Goal: Download file/media

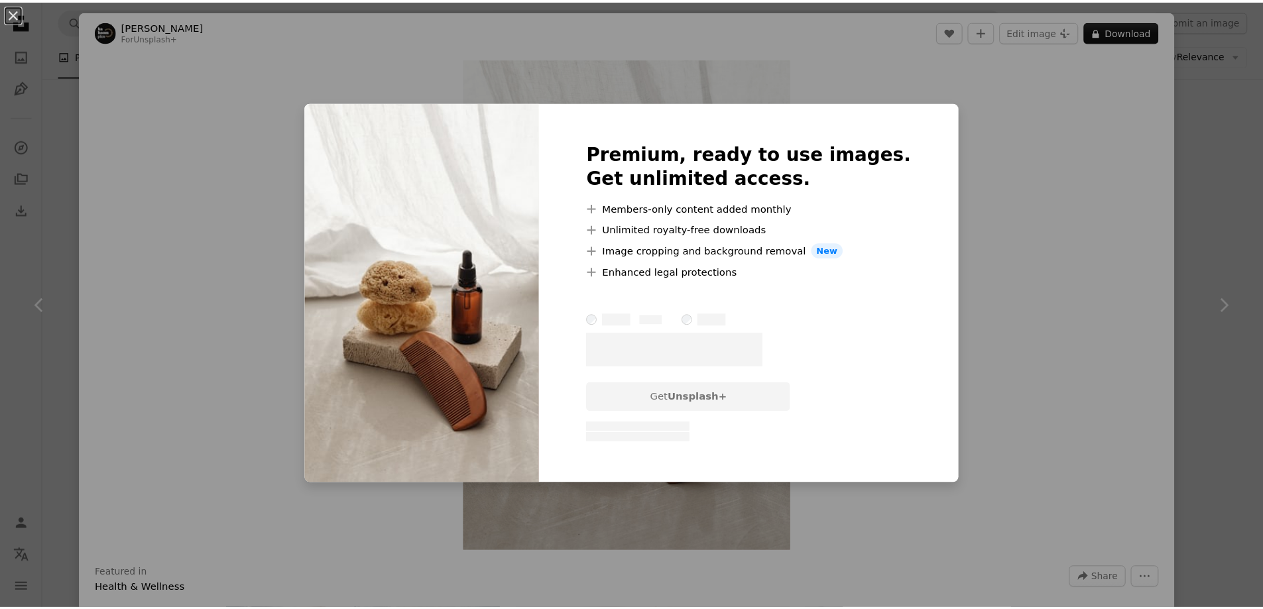
scroll to position [13854, 0]
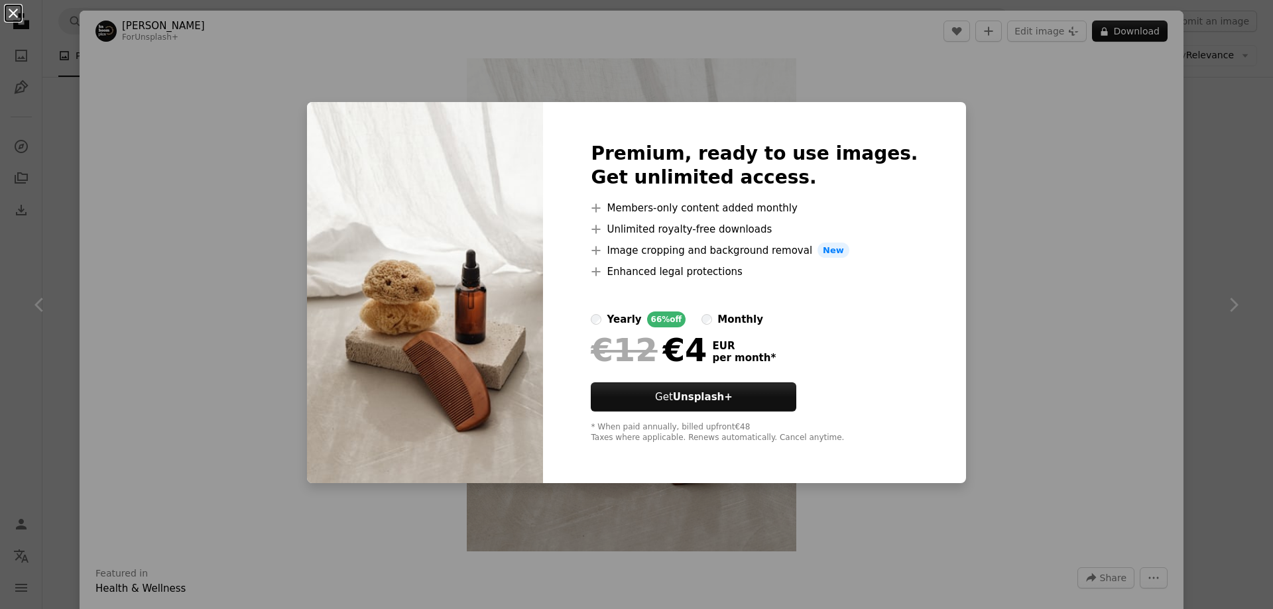
click at [9, 15] on button "An X shape" at bounding box center [13, 13] width 16 height 16
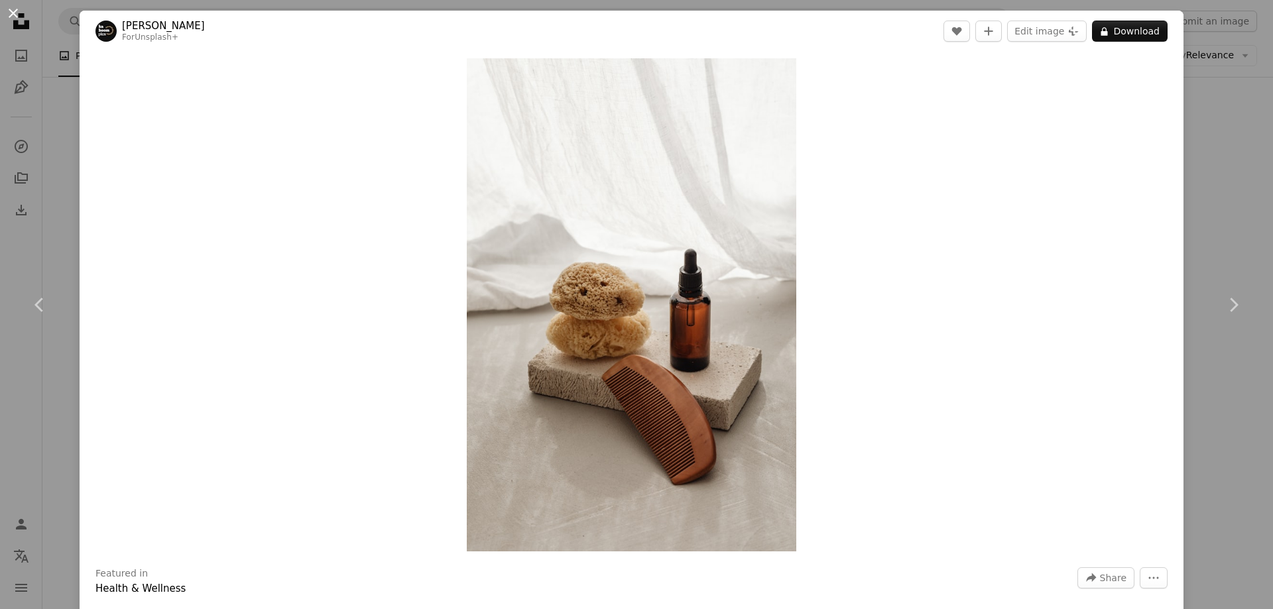
click at [11, 14] on button "An X shape" at bounding box center [13, 13] width 16 height 16
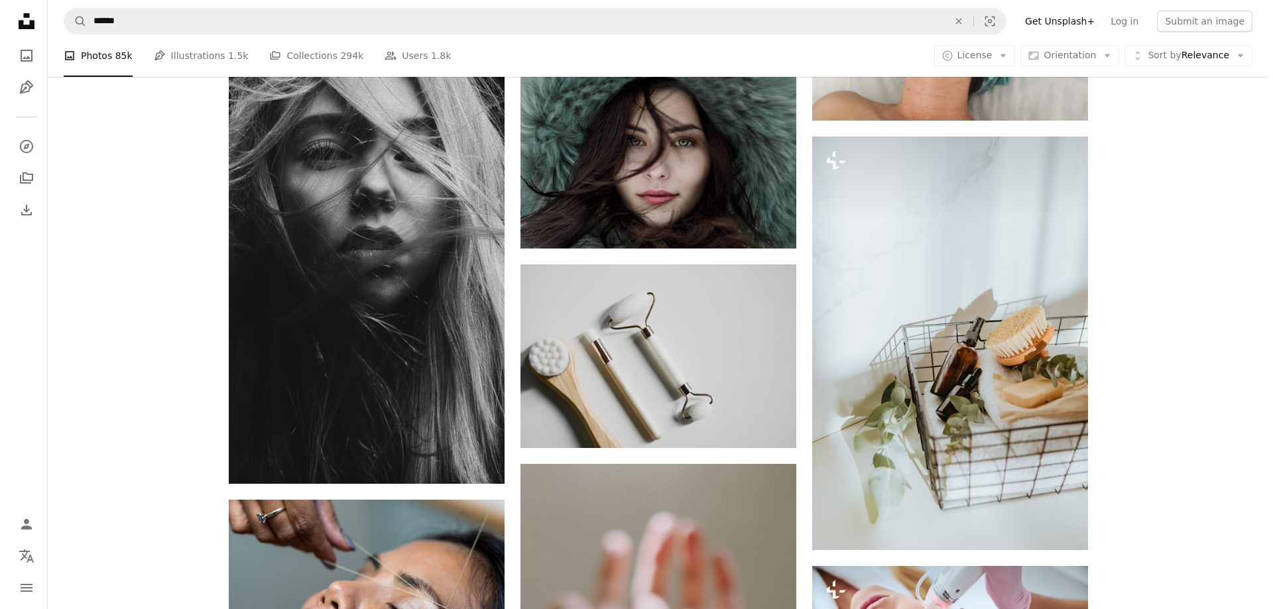
scroll to position [14981, 0]
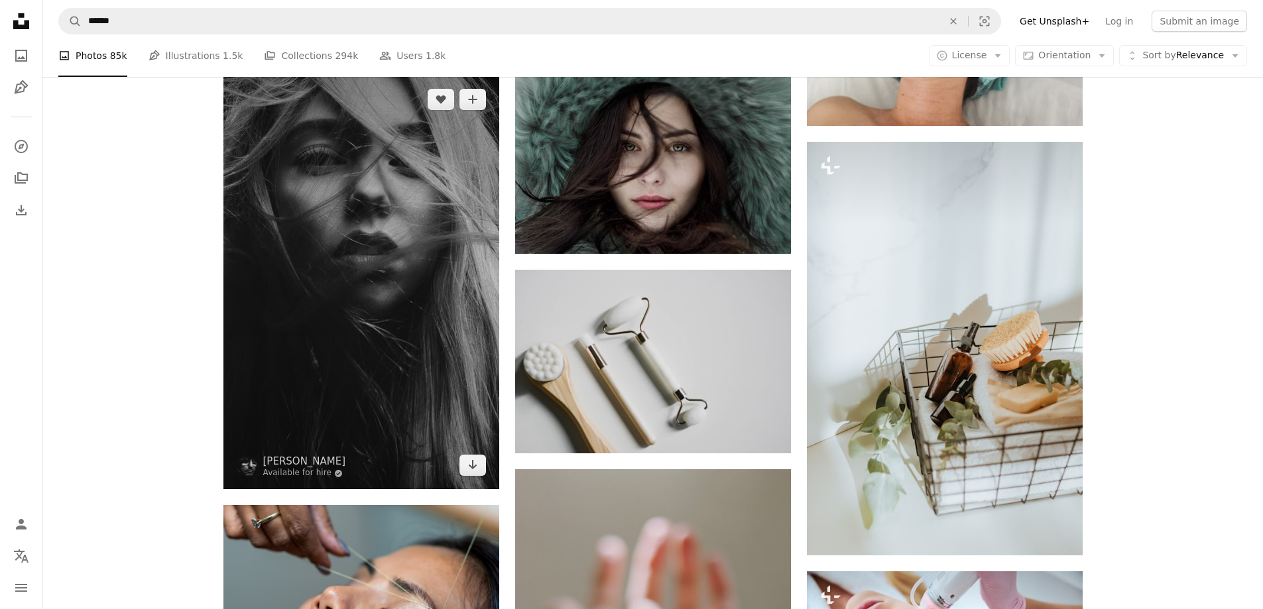
click at [361, 213] on img at bounding box center [361, 283] width 276 height 414
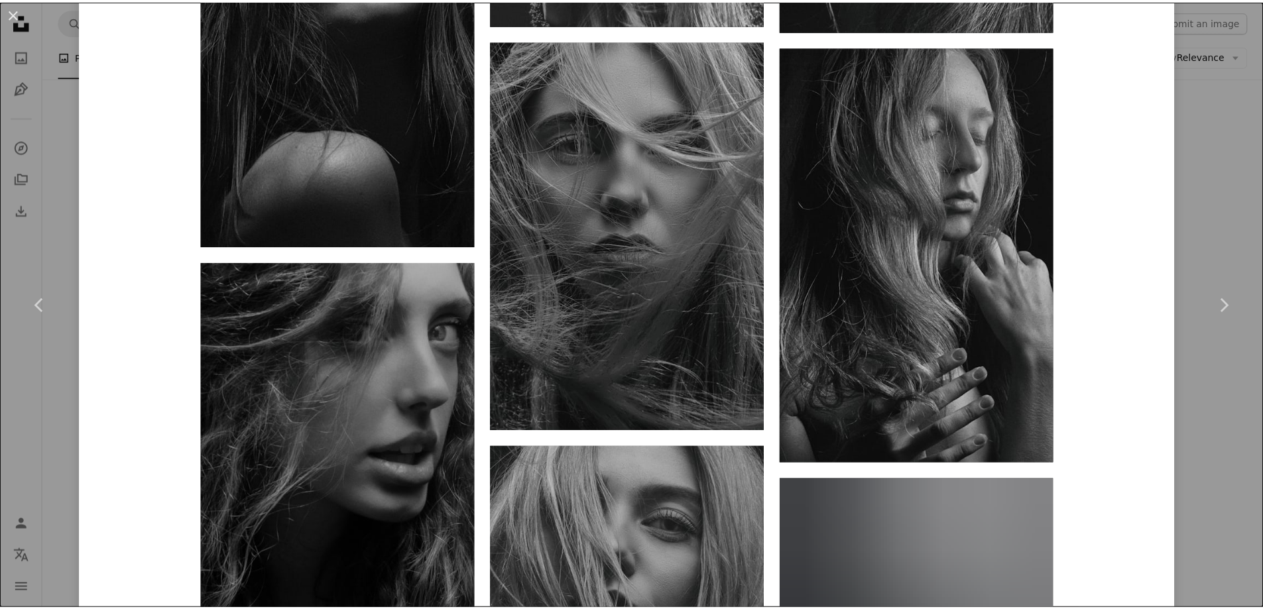
scroll to position [4242, 0]
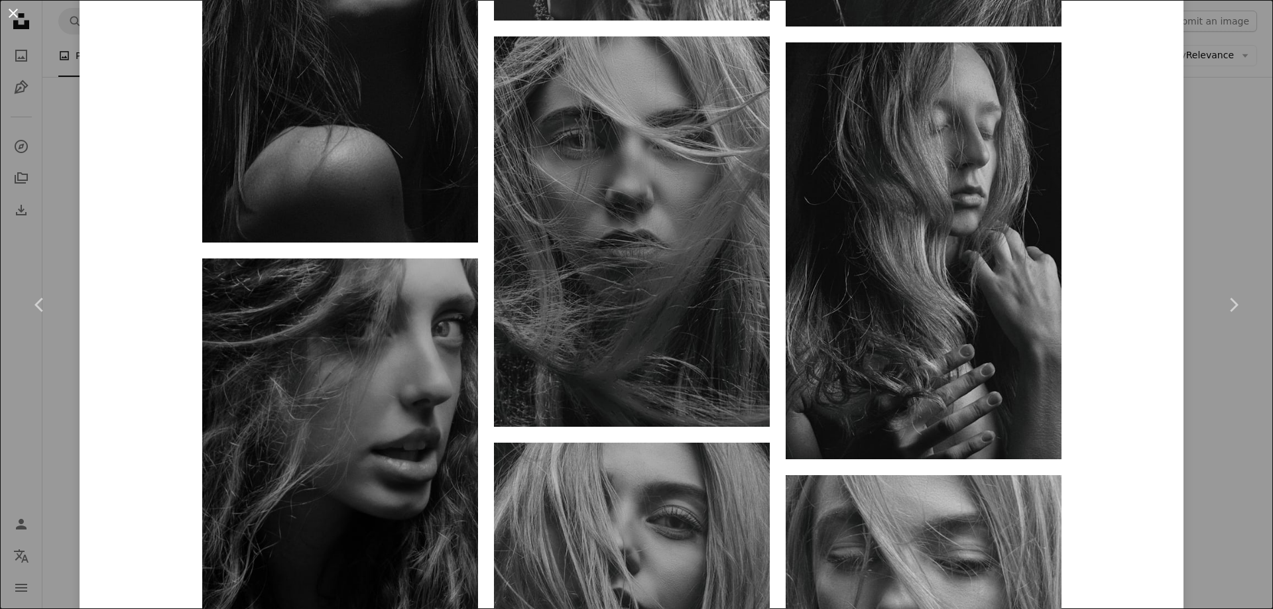
click at [9, 10] on button "An X shape" at bounding box center [13, 13] width 16 height 16
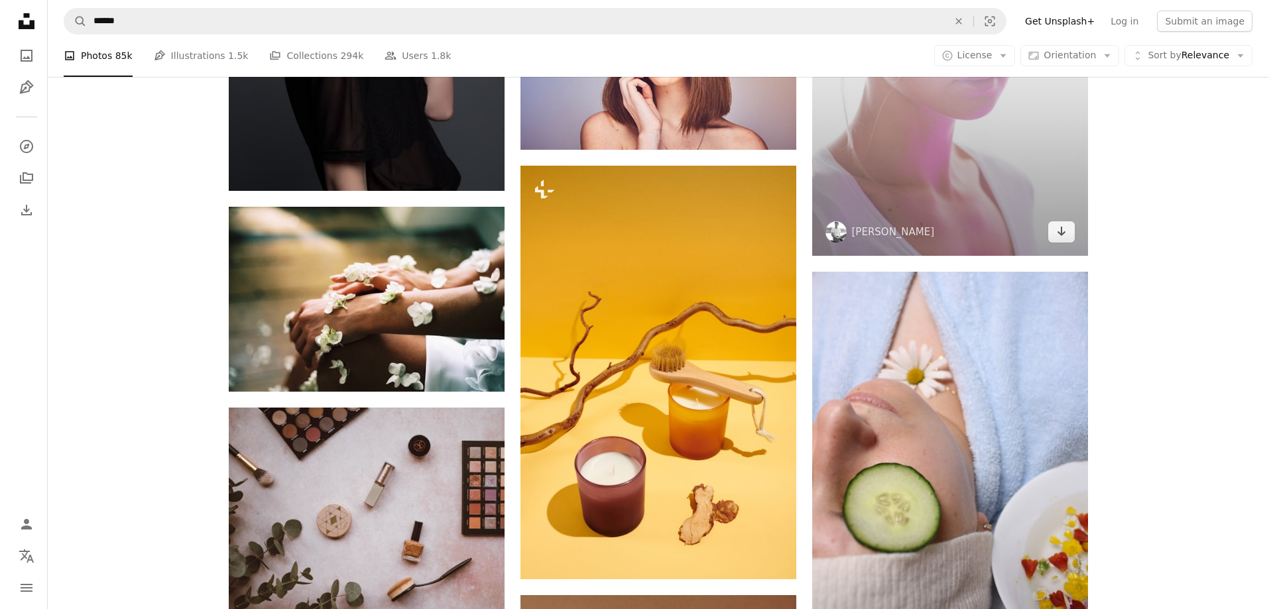
scroll to position [15511, 0]
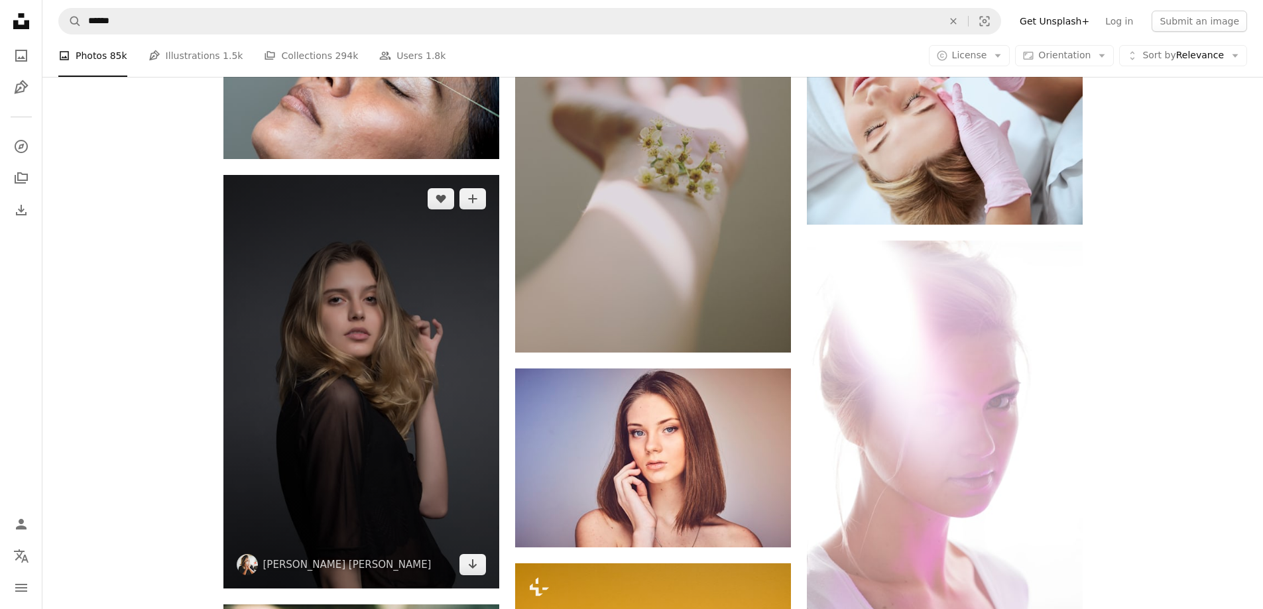
click at [455, 257] on img at bounding box center [361, 382] width 276 height 414
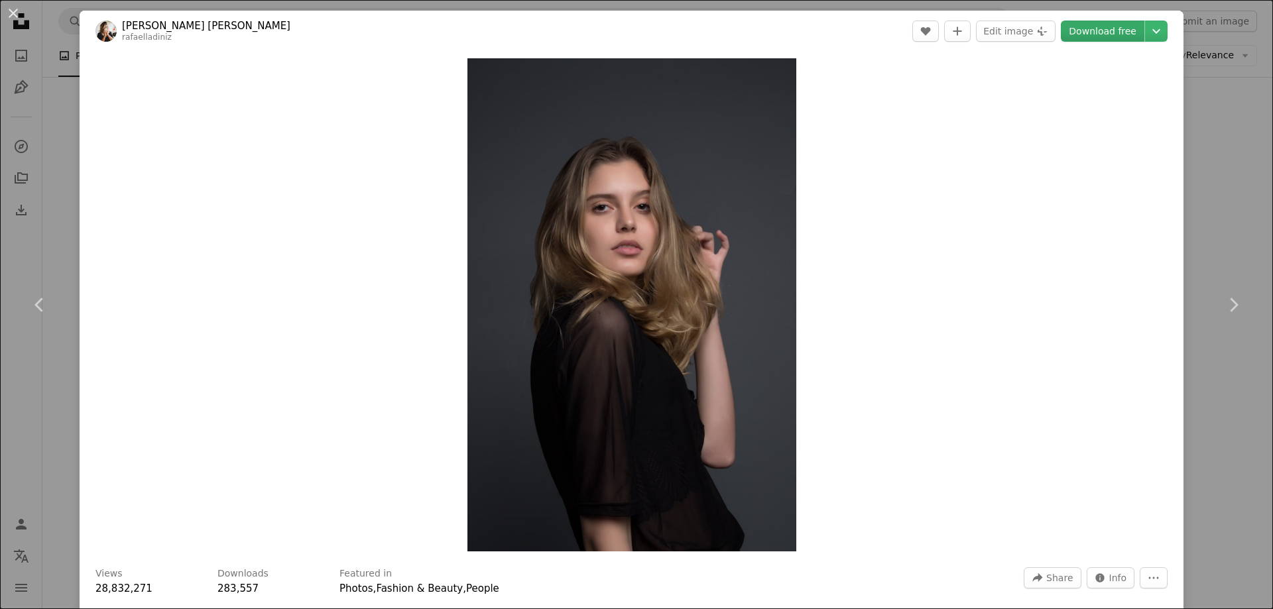
click at [1089, 30] on link "Download free" at bounding box center [1103, 31] width 84 height 21
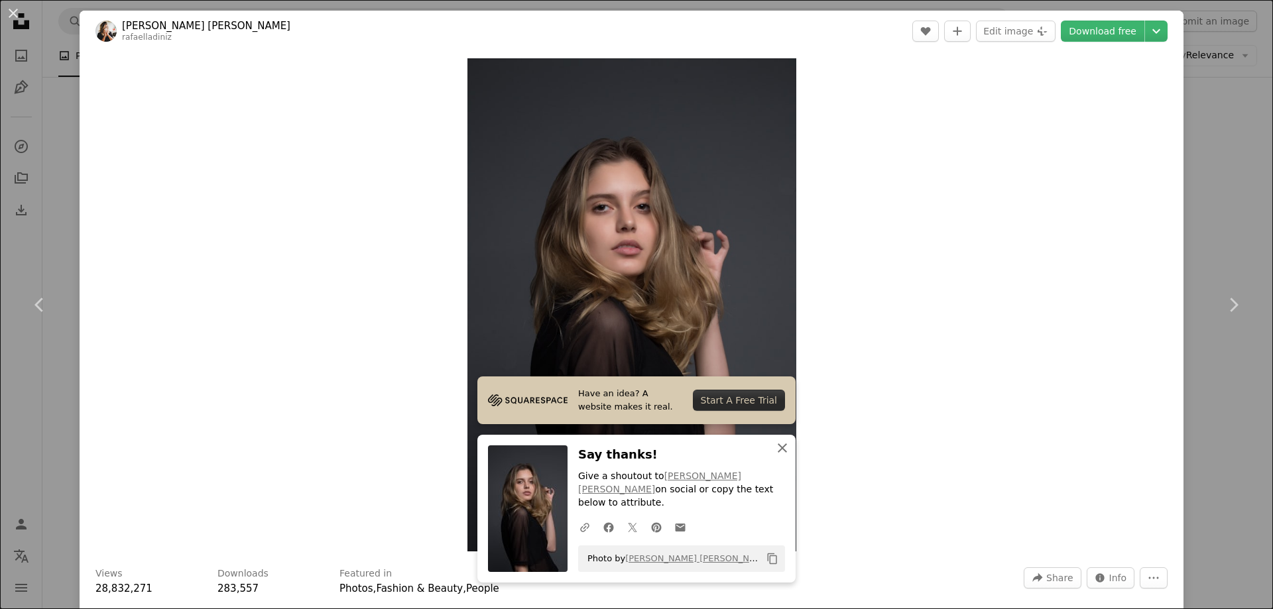
drag, startPoint x: 772, startPoint y: 463, endPoint x: 835, endPoint y: 421, distance: 75.4
click at [774, 456] on icon "An X shape" at bounding box center [782, 448] width 16 height 16
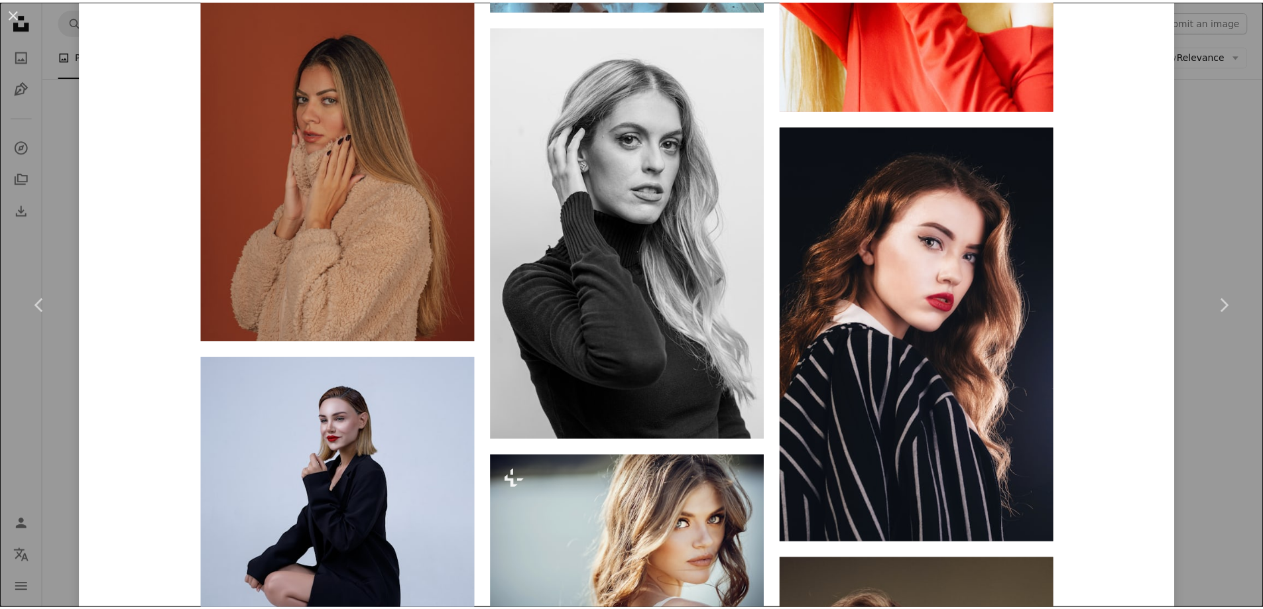
scroll to position [5104, 0]
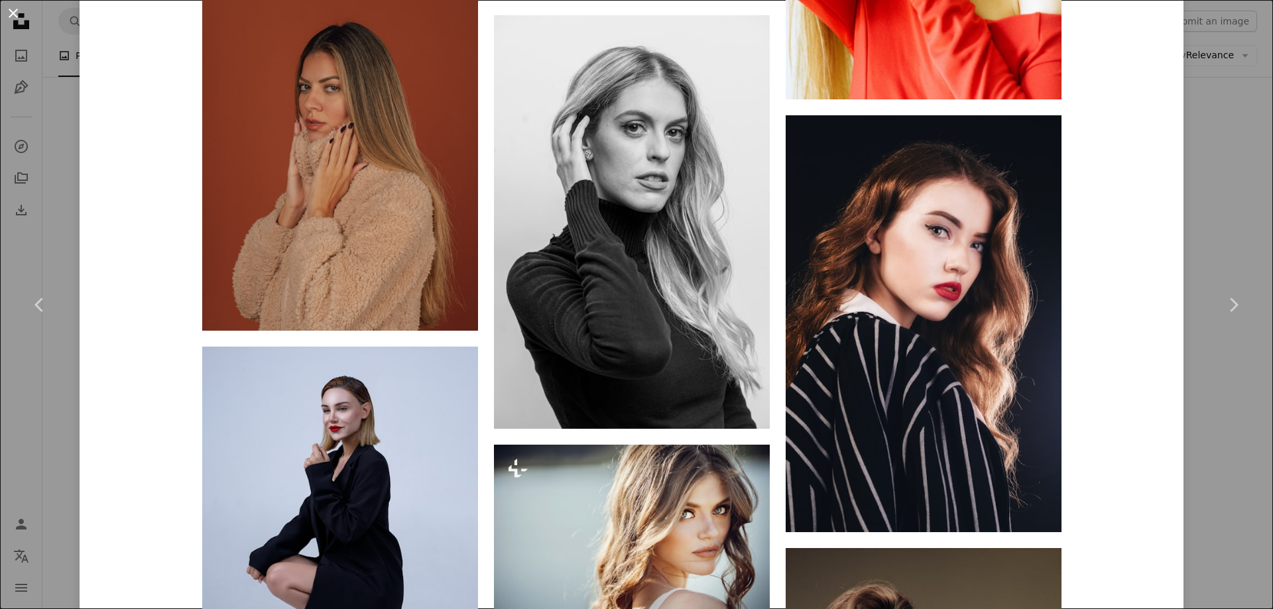
click at [17, 6] on button "An X shape" at bounding box center [13, 13] width 16 height 16
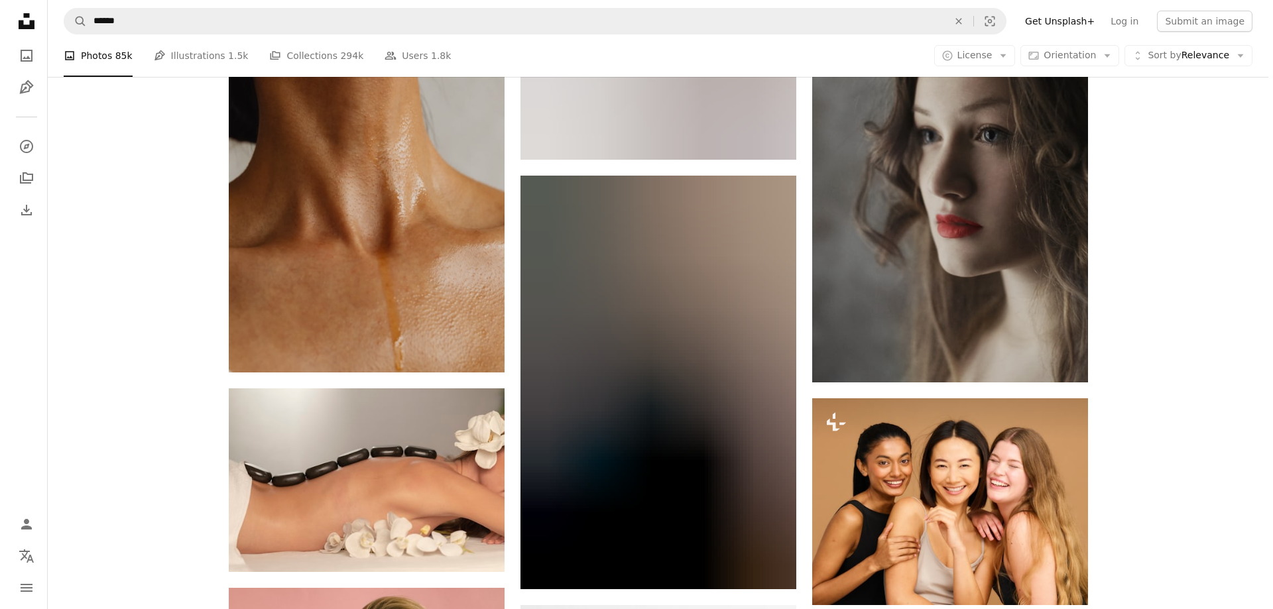
scroll to position [18561, 0]
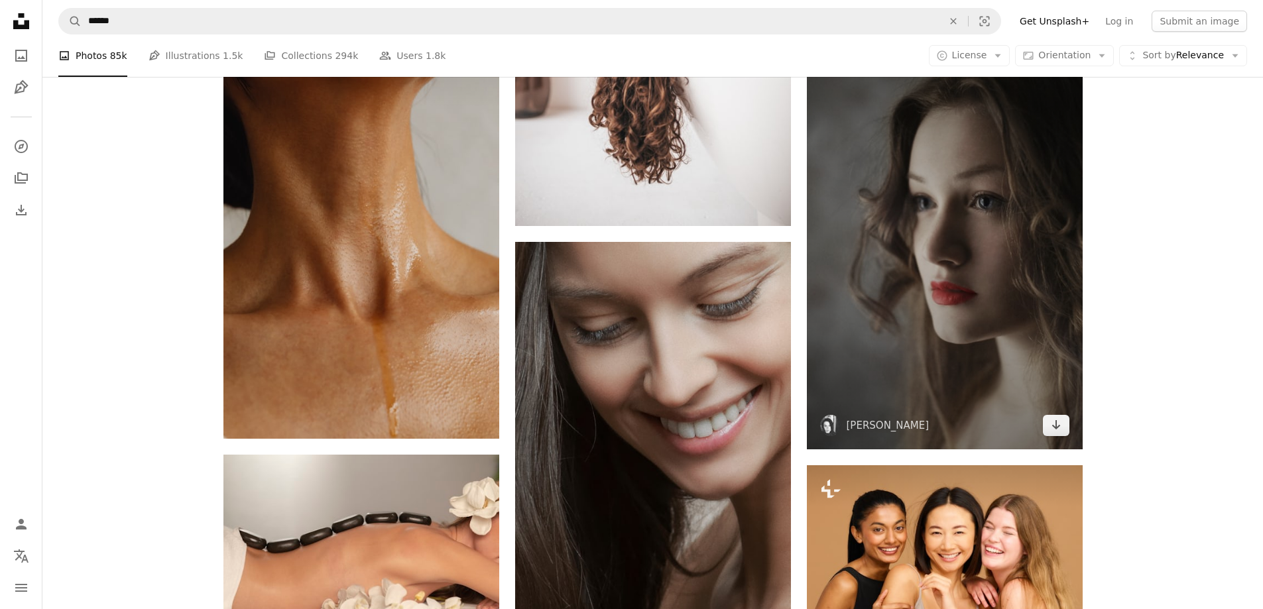
click at [1046, 367] on img at bounding box center [945, 243] width 276 height 414
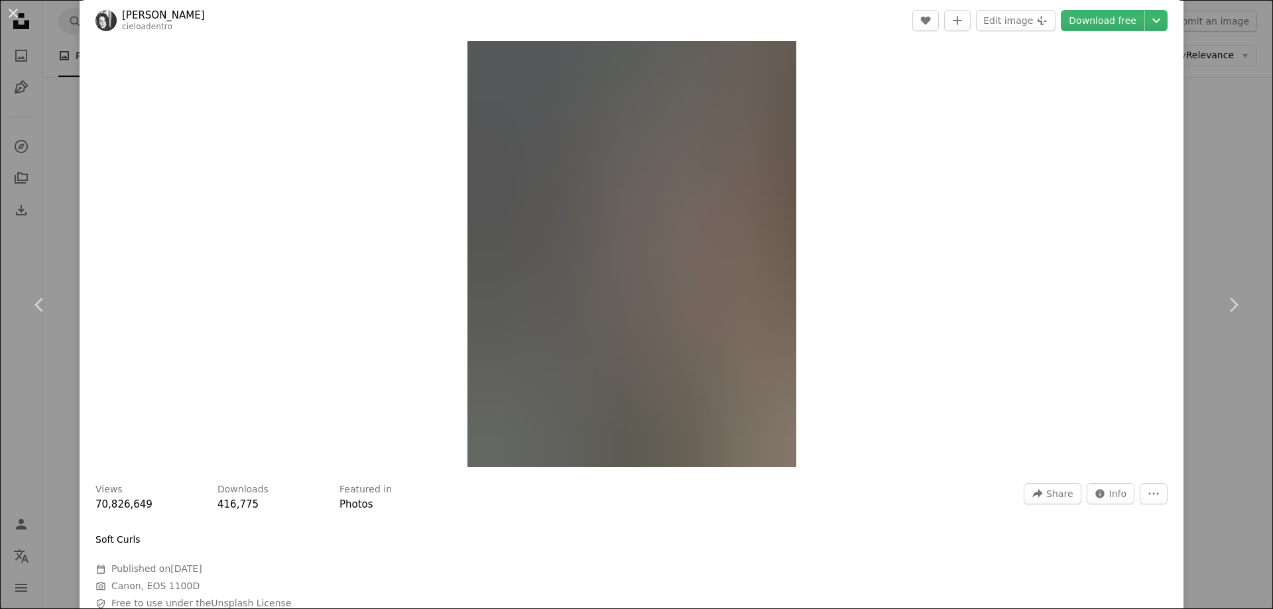
scroll to position [66, 0]
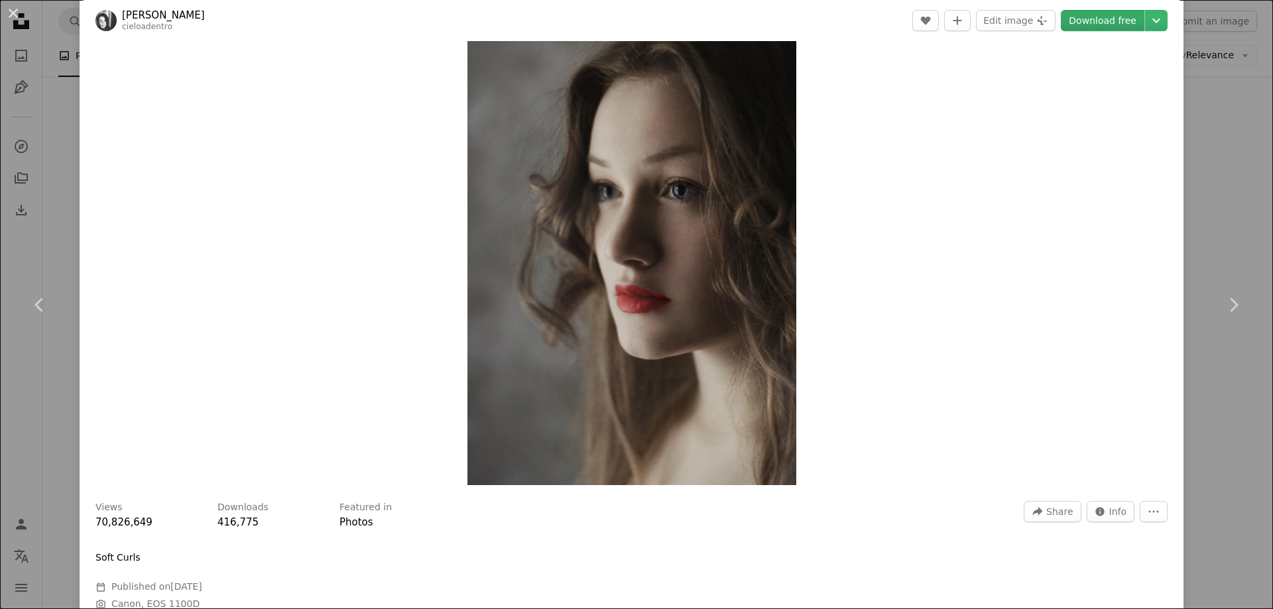
click at [1085, 14] on link "Download free" at bounding box center [1103, 20] width 84 height 21
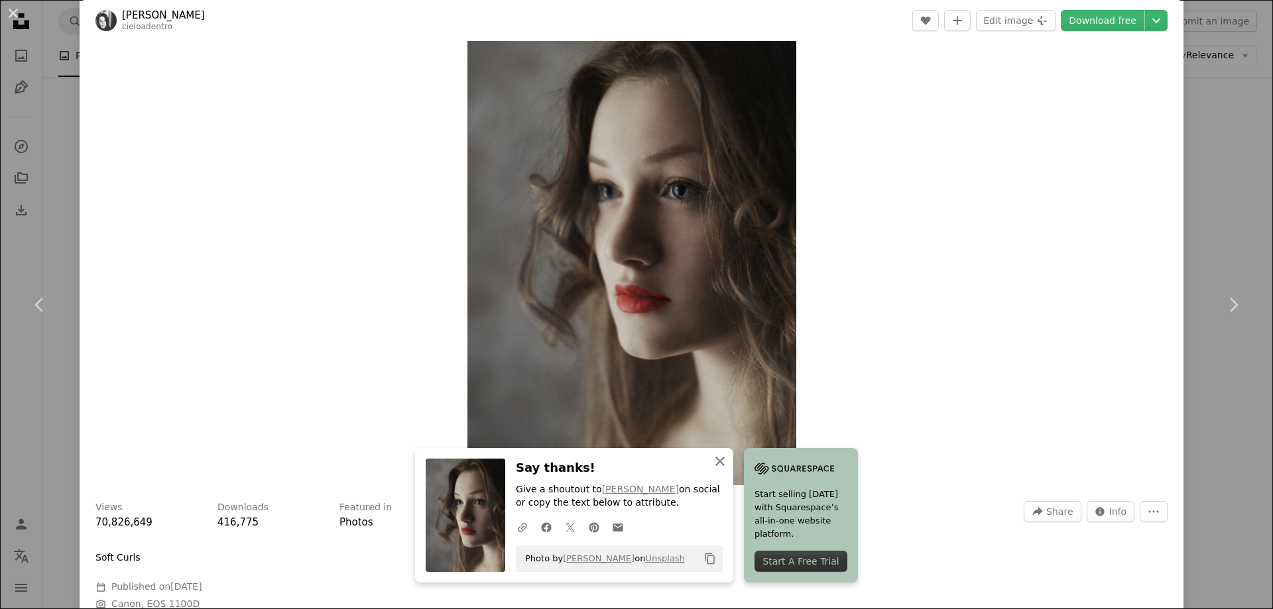
click at [718, 460] on icon "An X shape" at bounding box center [720, 461] width 16 height 16
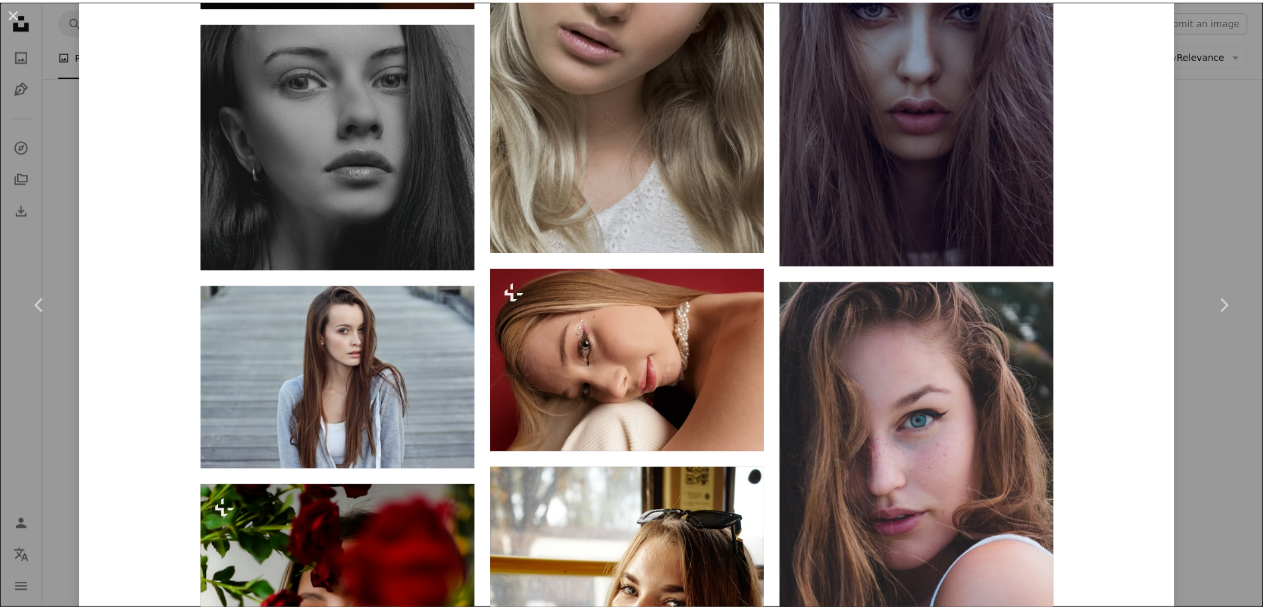
scroll to position [6233, 0]
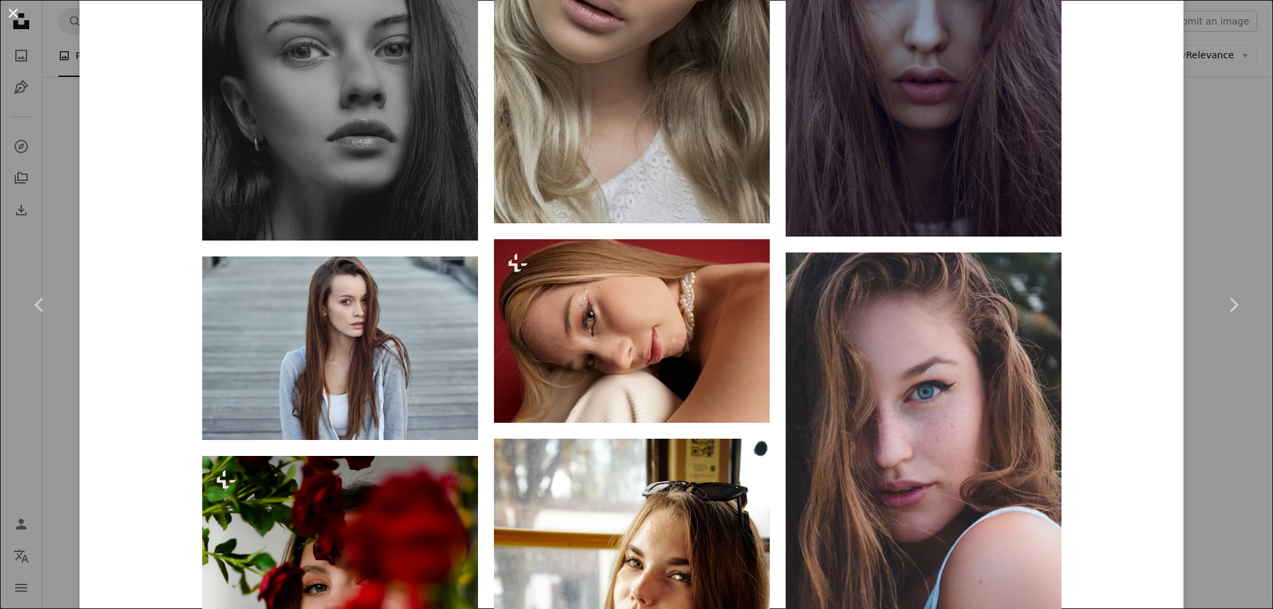
click at [11, 13] on button "An X shape" at bounding box center [13, 13] width 16 height 16
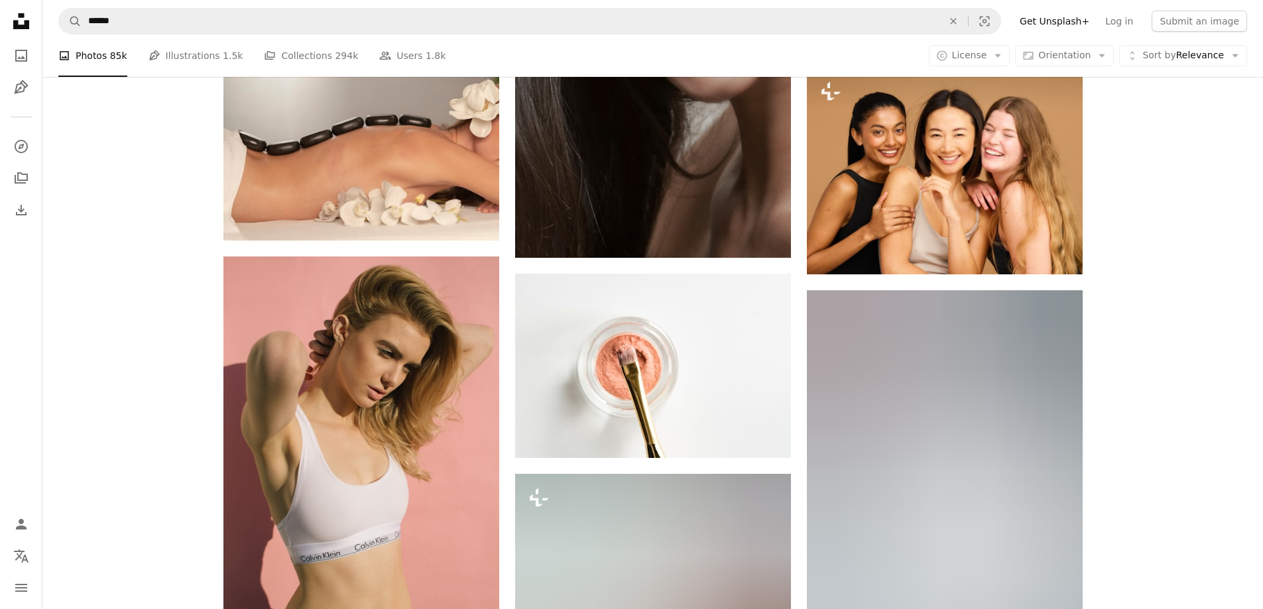
scroll to position [19025, 0]
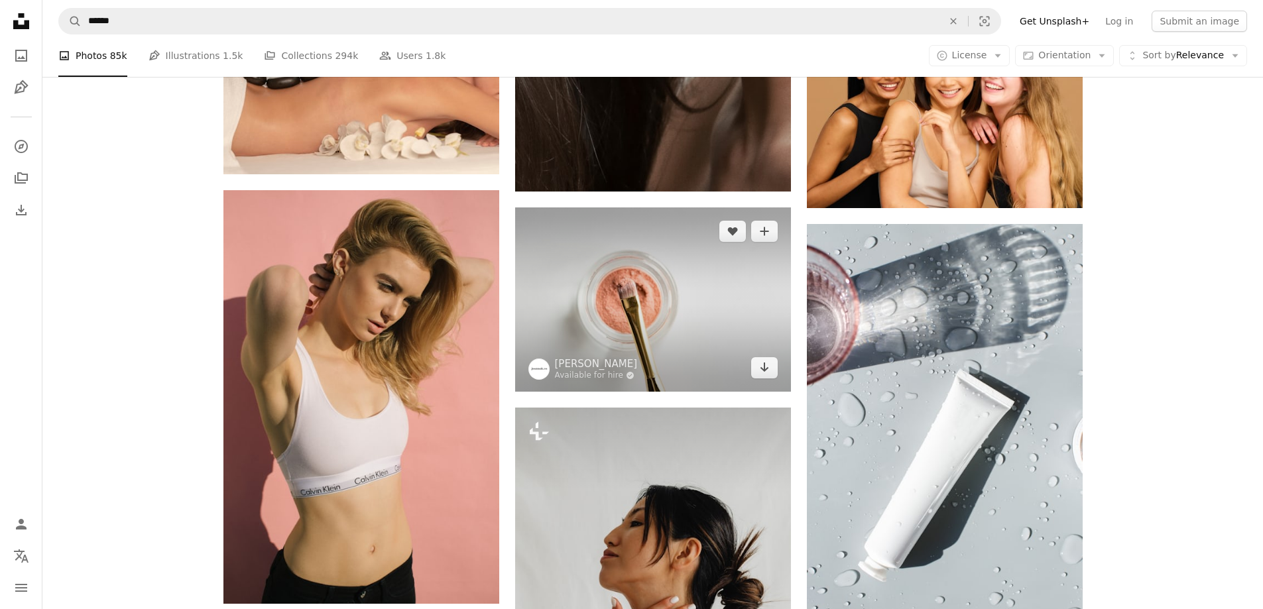
click at [671, 316] on img at bounding box center [653, 299] width 276 height 184
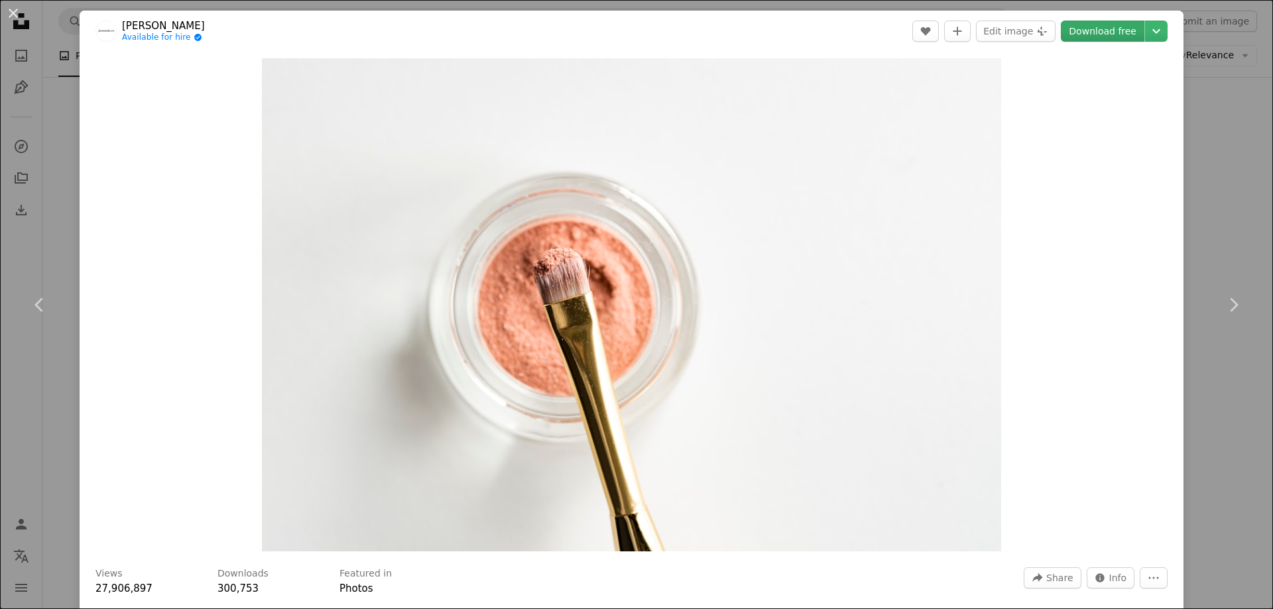
click at [1092, 32] on link "Download free" at bounding box center [1103, 31] width 84 height 21
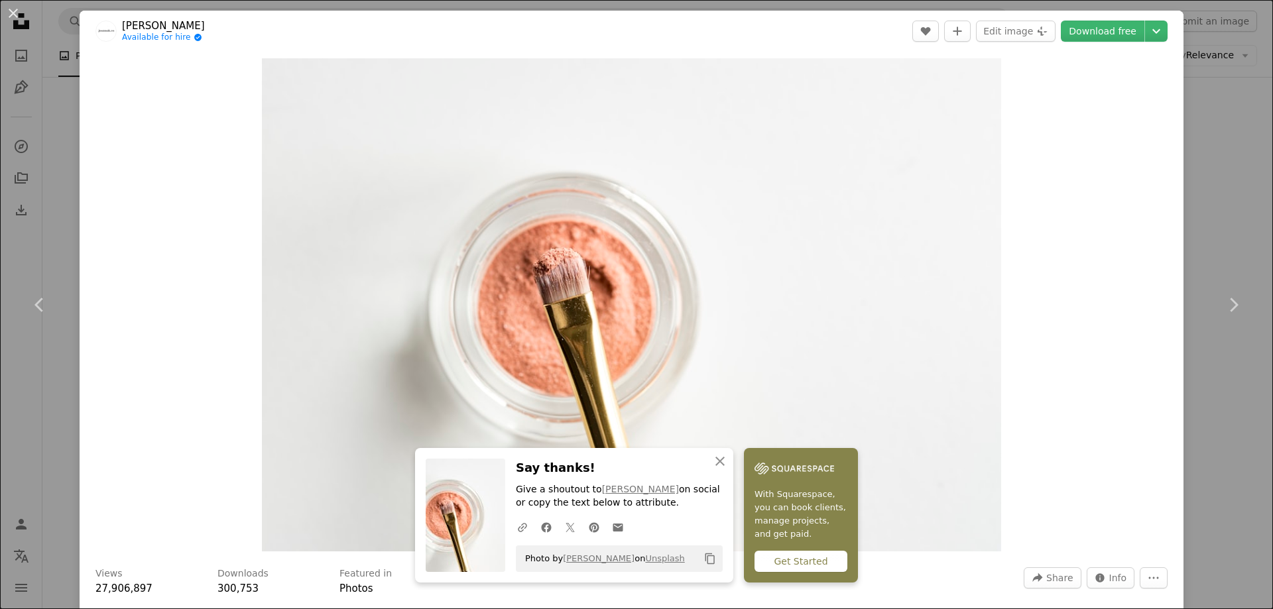
click at [1037, 256] on div "Zoom in" at bounding box center [632, 305] width 1104 height 506
drag, startPoint x: 9, startPoint y: 11, endPoint x: 491, endPoint y: 201, distance: 517.9
click at [11, 11] on button "An X shape" at bounding box center [13, 13] width 16 height 16
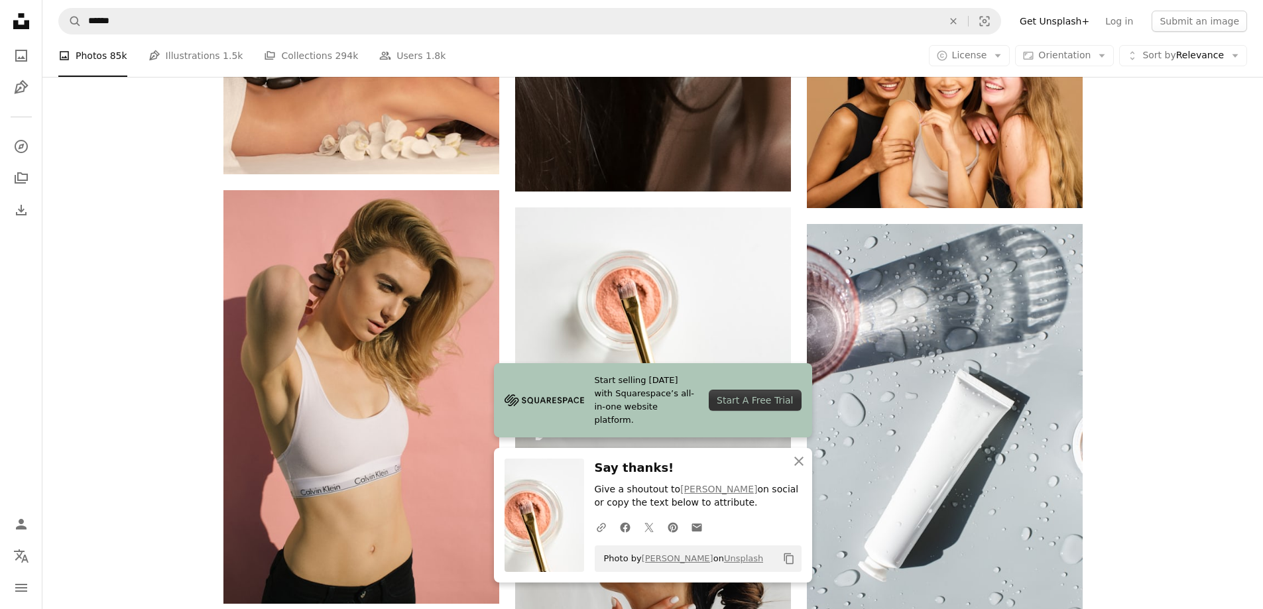
scroll to position [19224, 0]
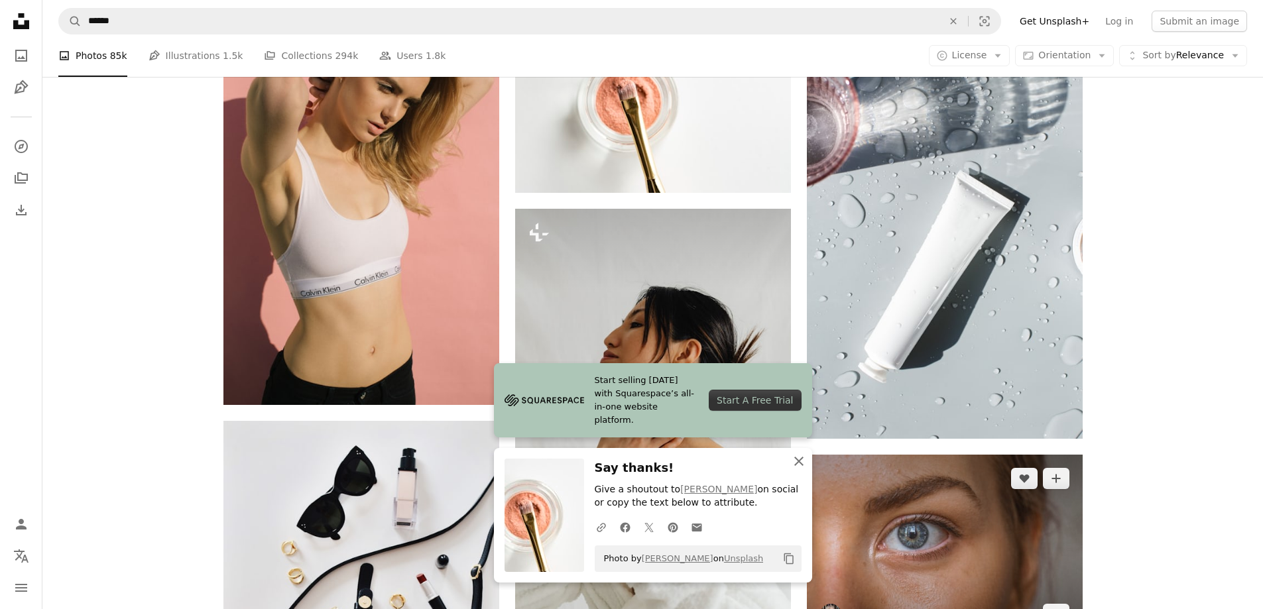
drag, startPoint x: 795, startPoint y: 459, endPoint x: 909, endPoint y: 459, distance: 114.0
click at [796, 459] on icon "An X shape" at bounding box center [799, 461] width 16 height 16
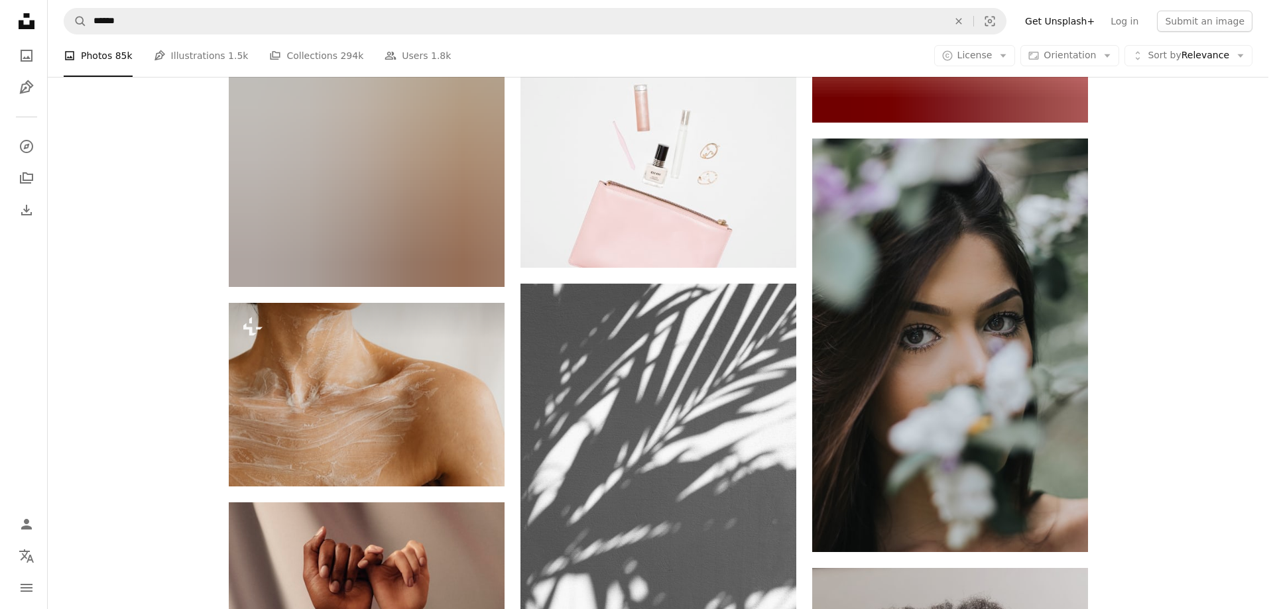
scroll to position [26117, 0]
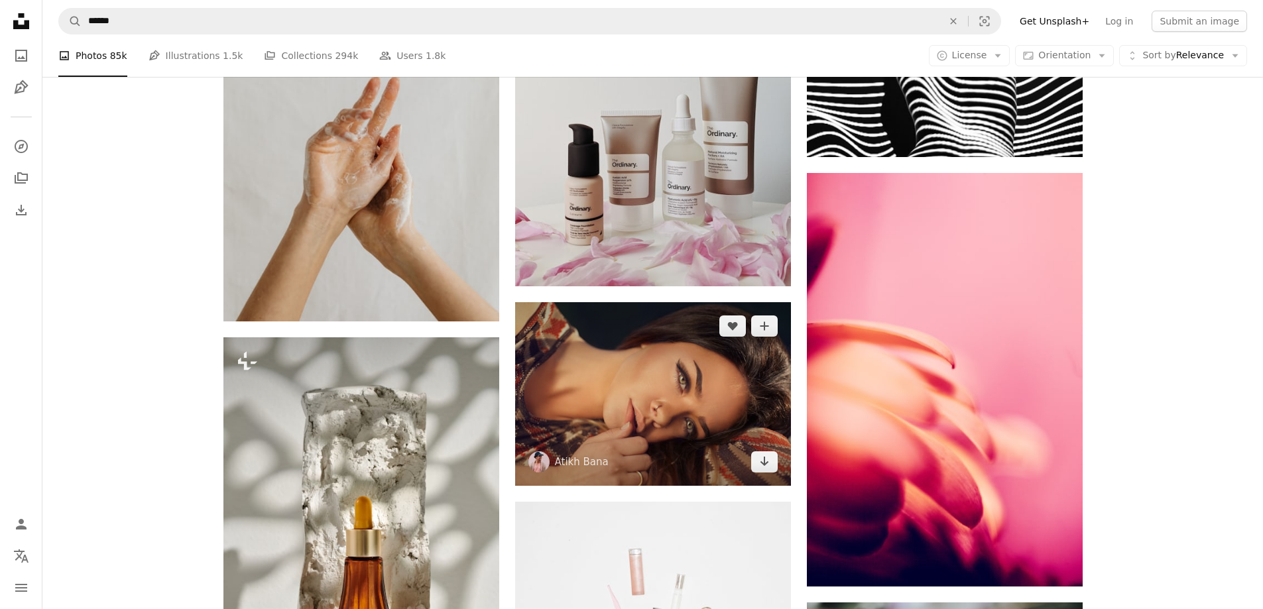
click at [738, 416] on img at bounding box center [653, 394] width 276 height 184
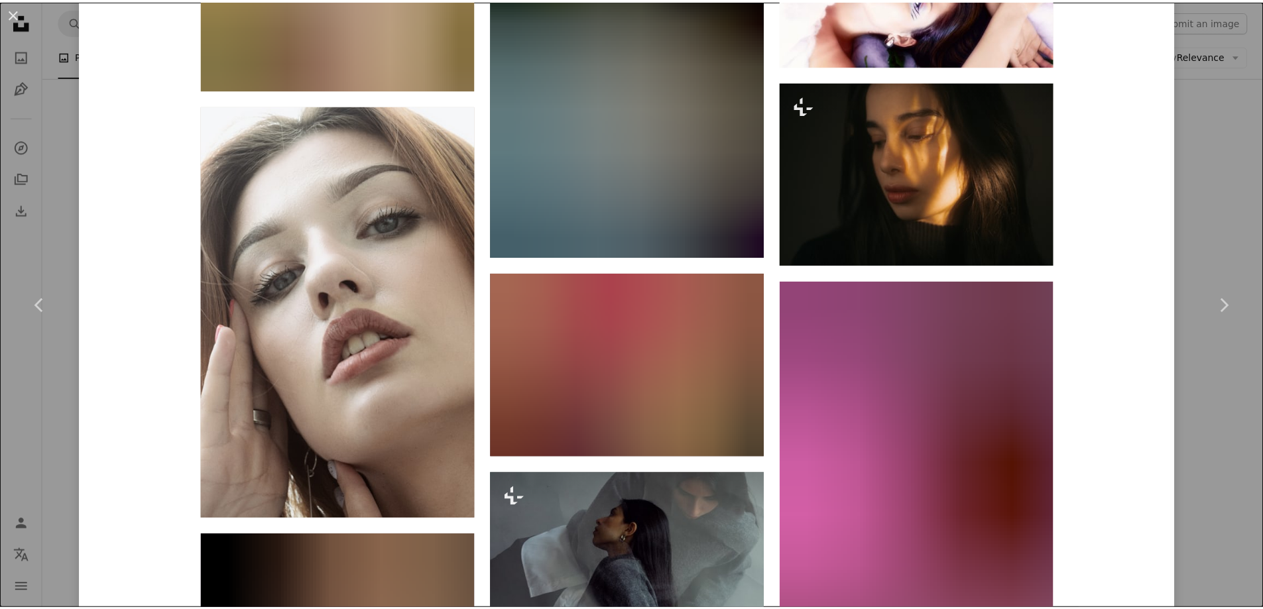
scroll to position [11651, 0]
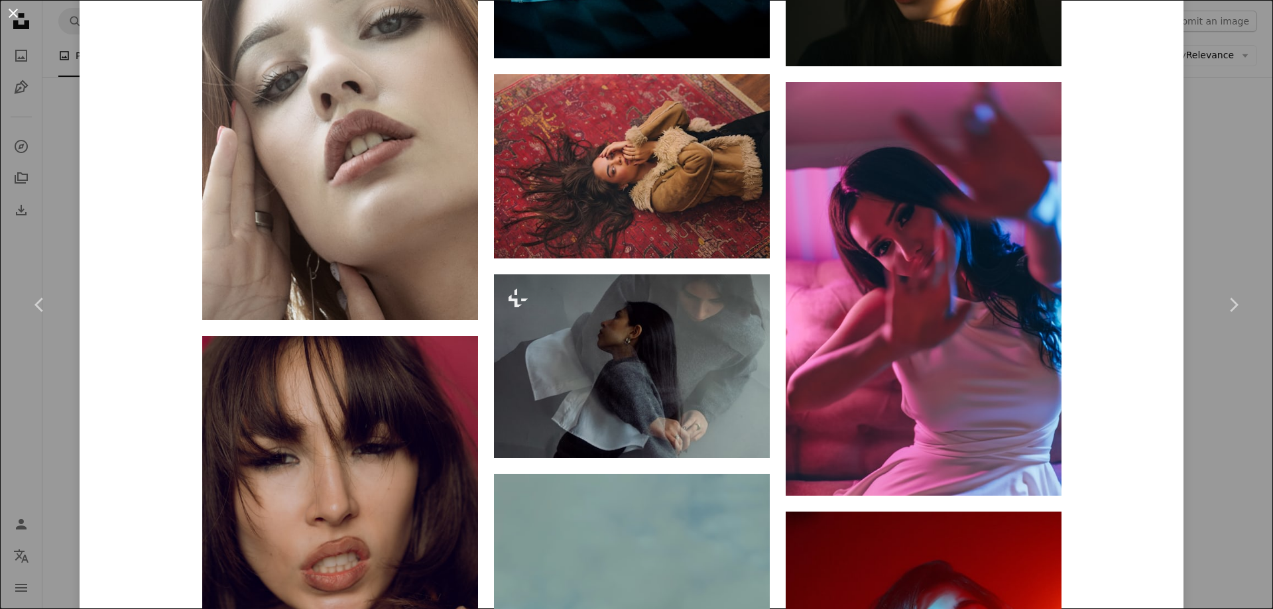
click at [11, 14] on button "An X shape" at bounding box center [13, 13] width 16 height 16
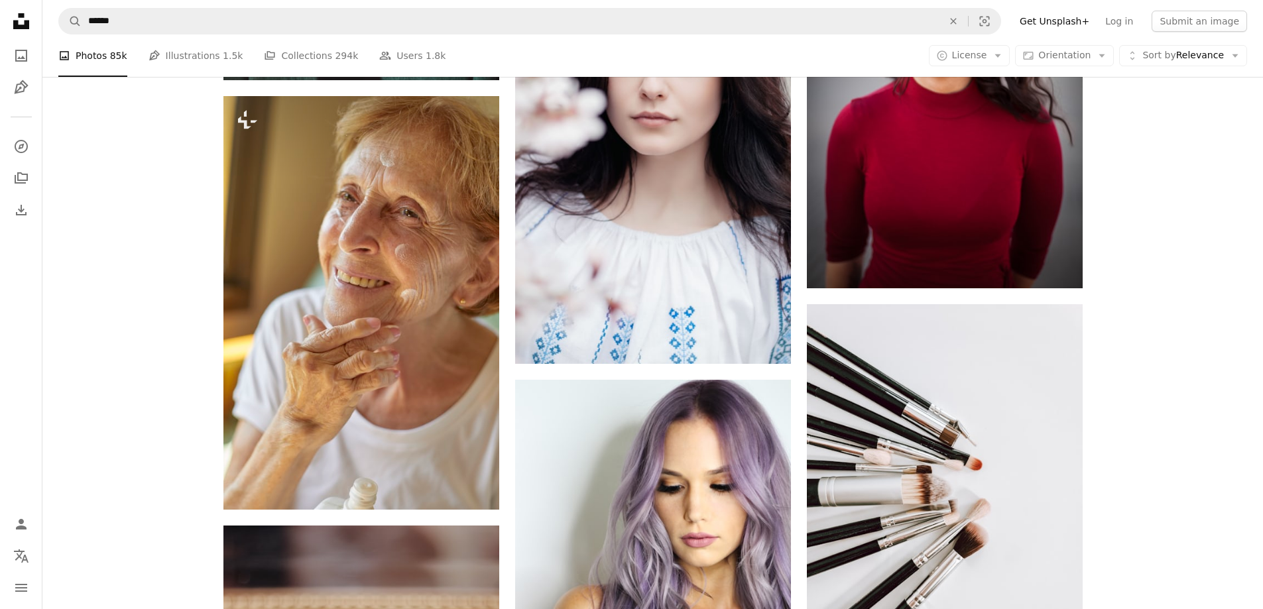
scroll to position [34669, 0]
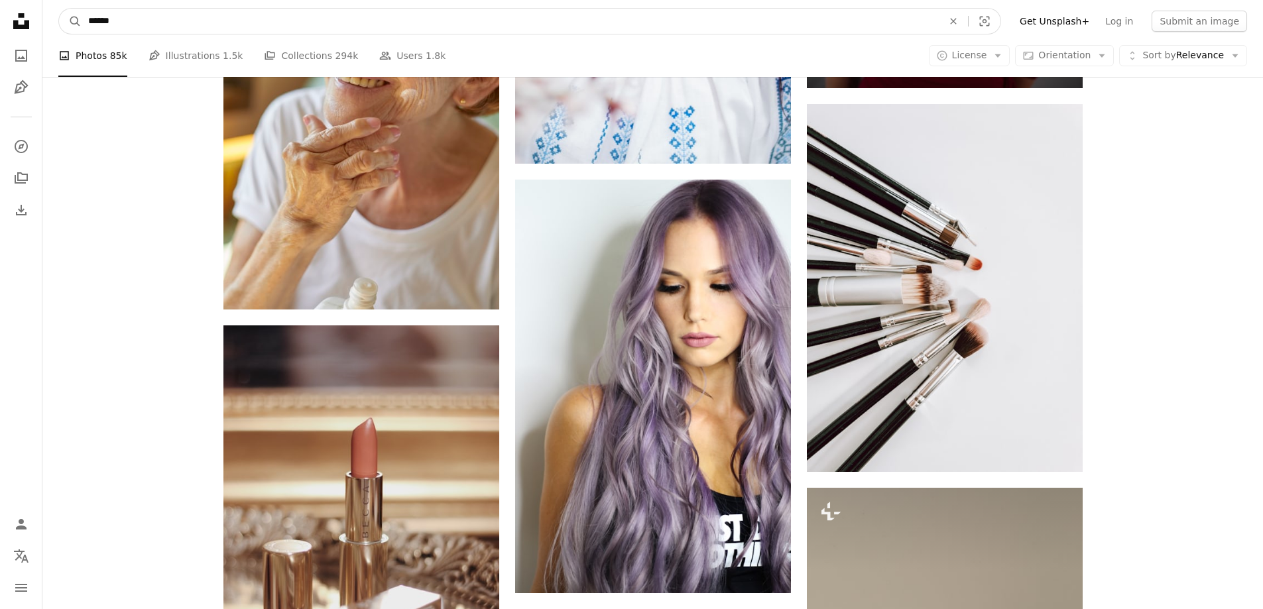
click at [129, 28] on input "******" at bounding box center [510, 21] width 857 height 25
type input "**********"
click at [59, 9] on button "A magnifying glass" at bounding box center [70, 21] width 23 height 25
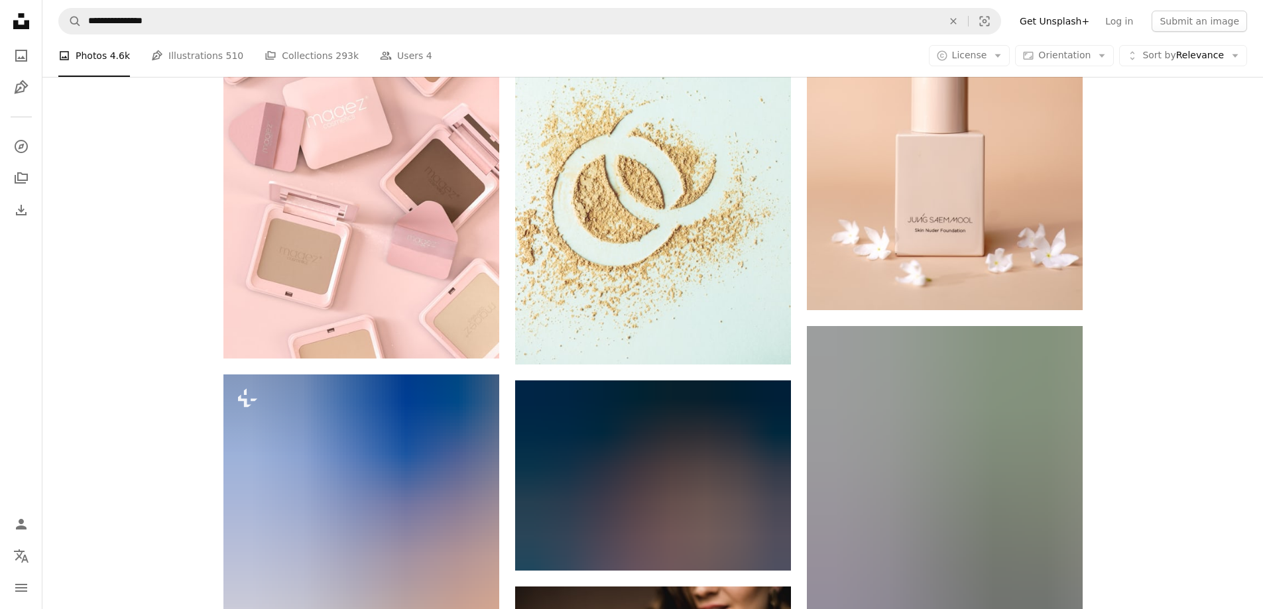
scroll to position [11335, 0]
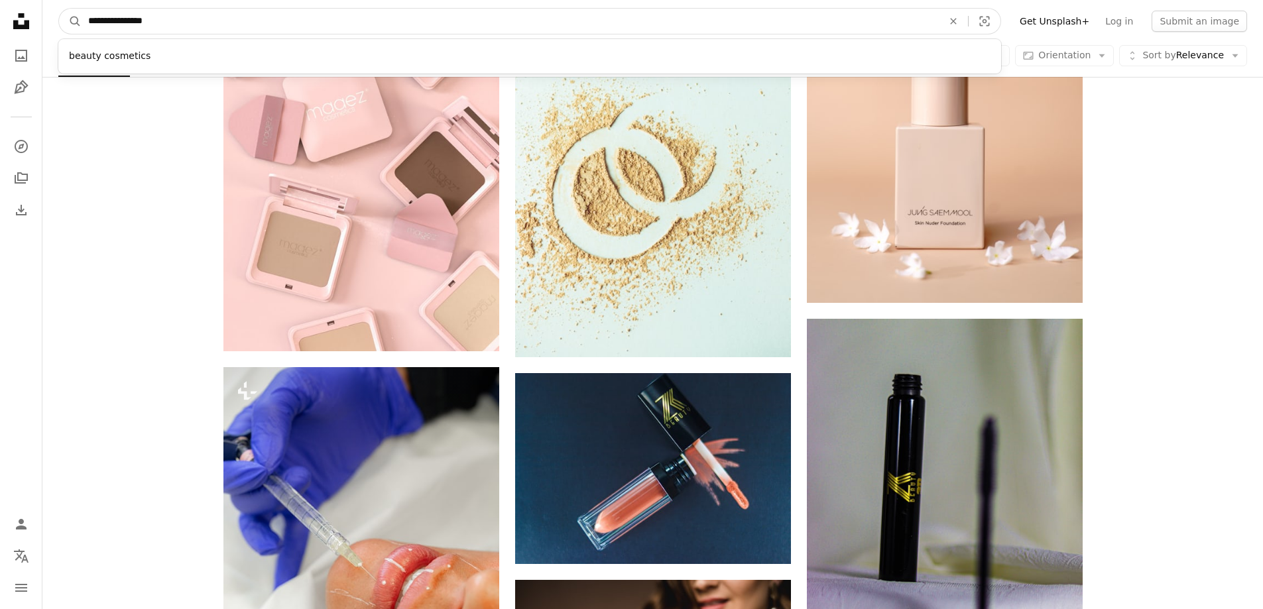
drag, startPoint x: 114, startPoint y: 21, endPoint x: 86, endPoint y: 19, distance: 28.5
click at [85, 19] on input "**********" at bounding box center [510, 21] width 857 height 25
type input "**********"
click at [59, 9] on button "A magnifying glass" at bounding box center [70, 21] width 23 height 25
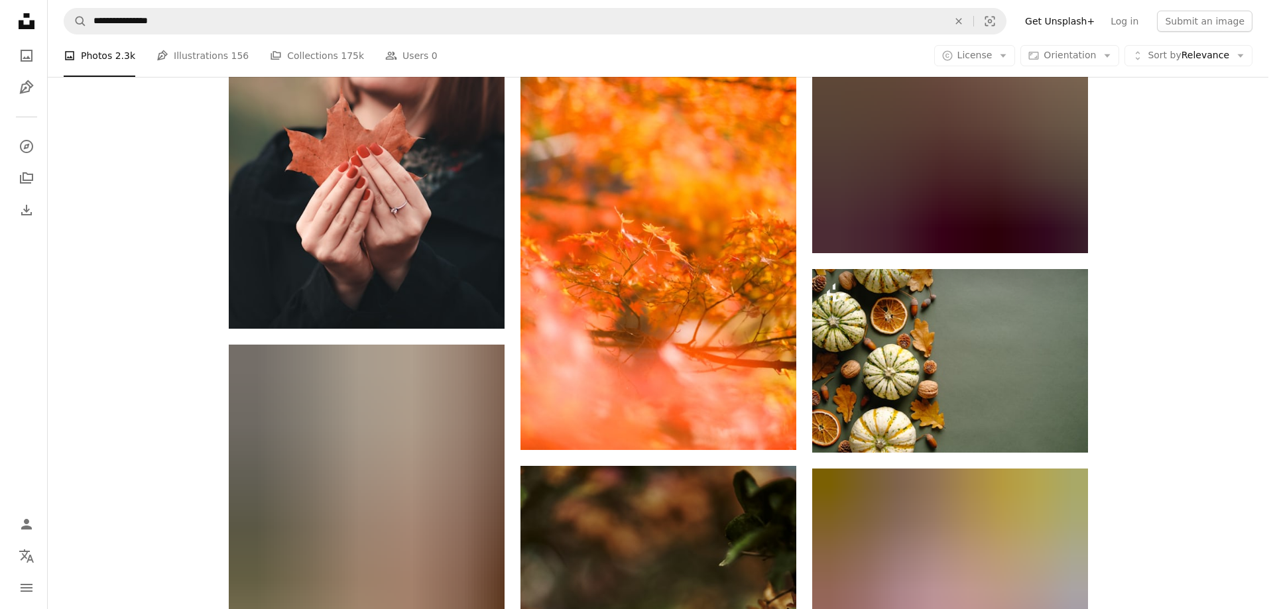
scroll to position [1591, 0]
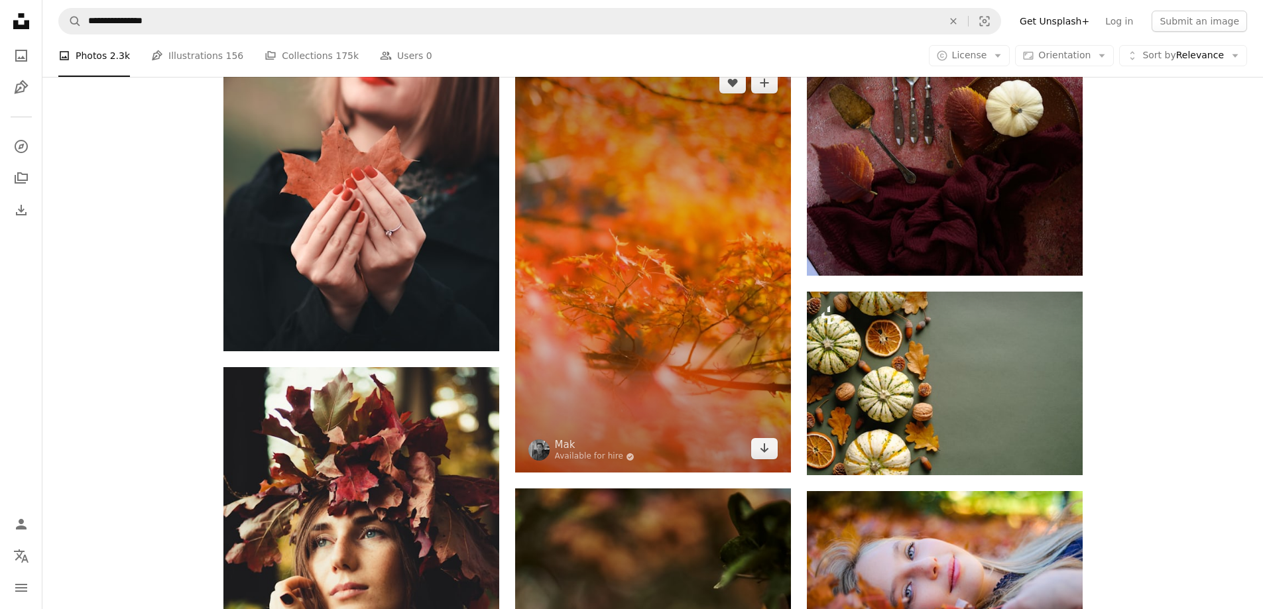
click at [727, 211] on img at bounding box center [653, 266] width 276 height 414
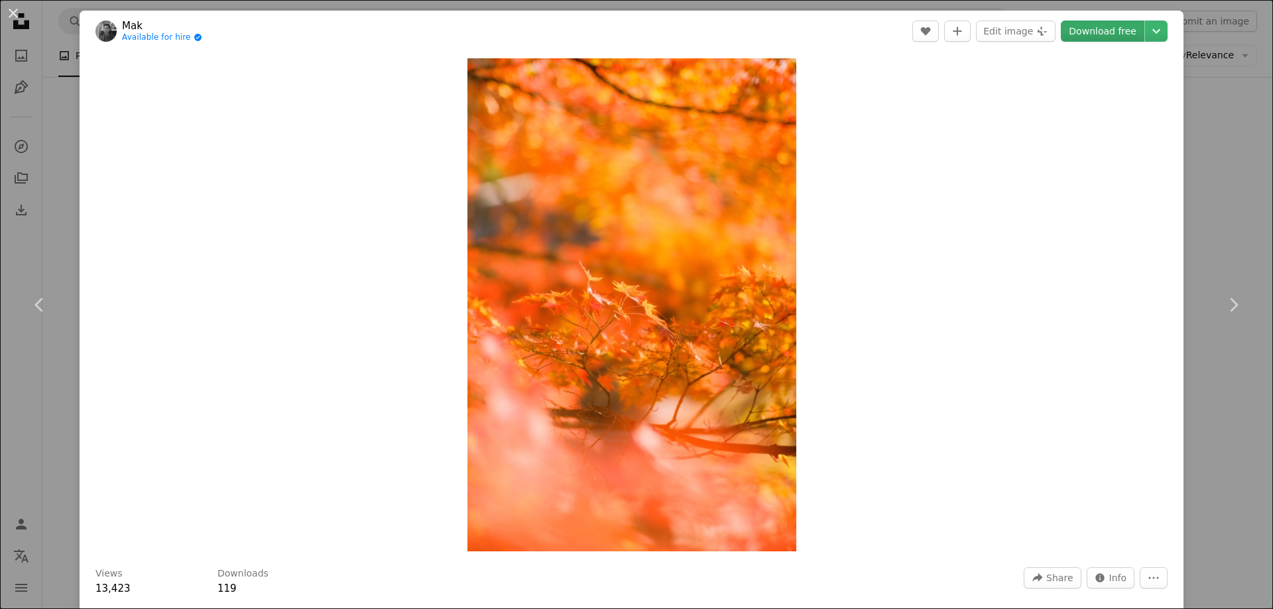
click at [1098, 24] on link "Download free" at bounding box center [1103, 31] width 84 height 21
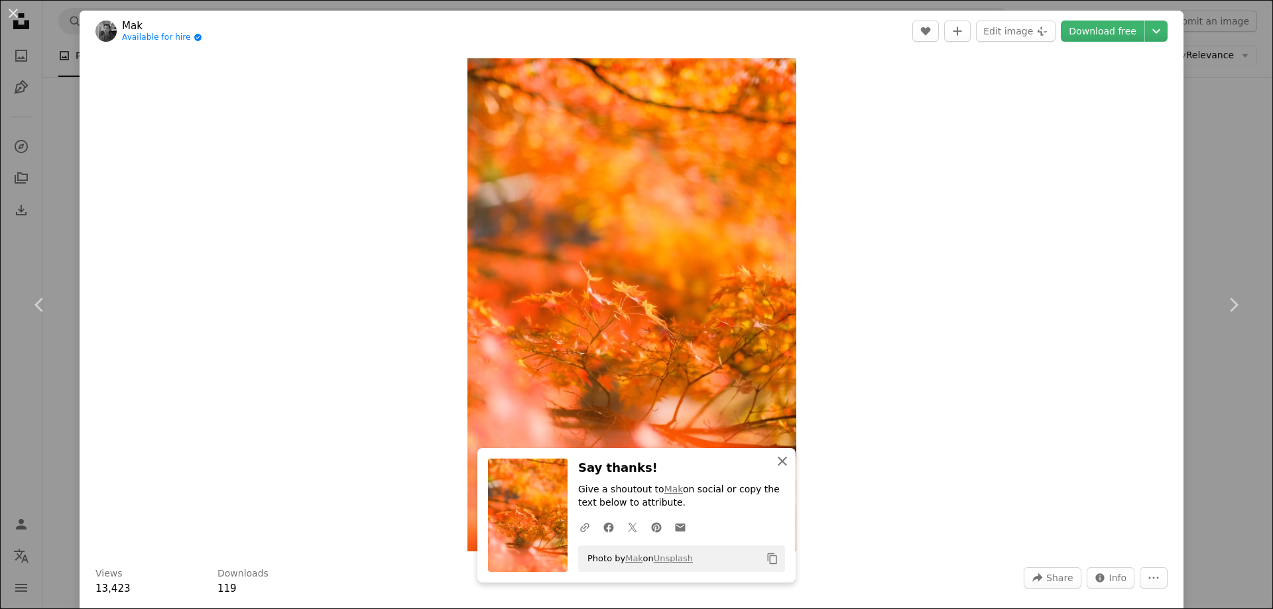
click at [780, 461] on icon "An X shape" at bounding box center [782, 461] width 16 height 16
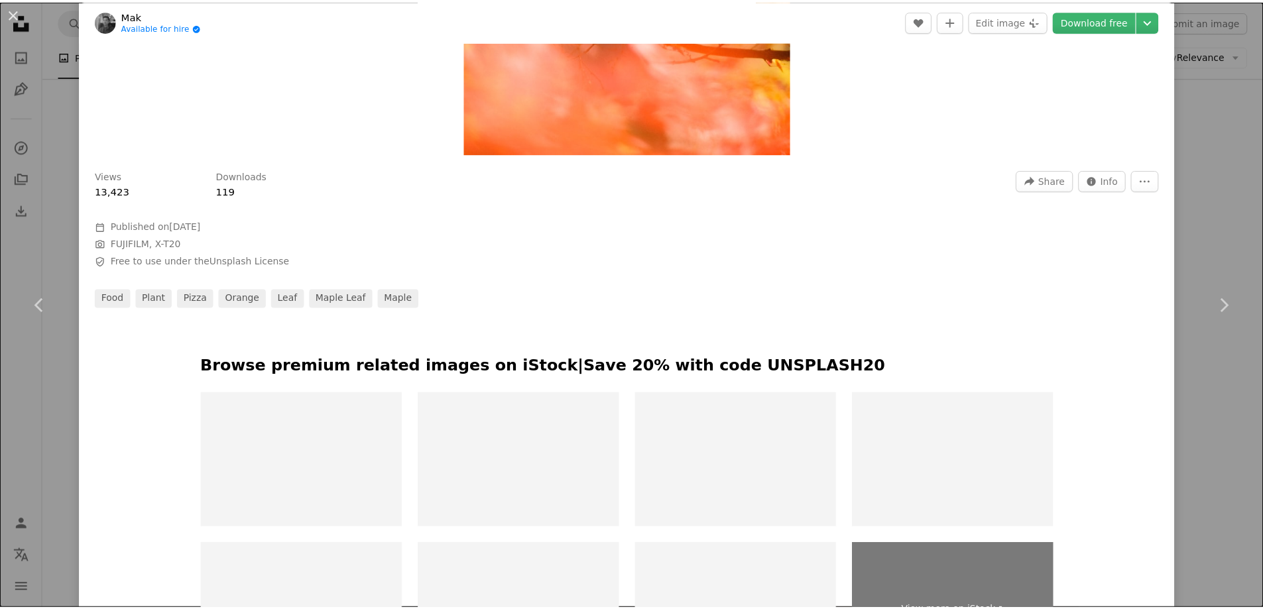
scroll to position [663, 0]
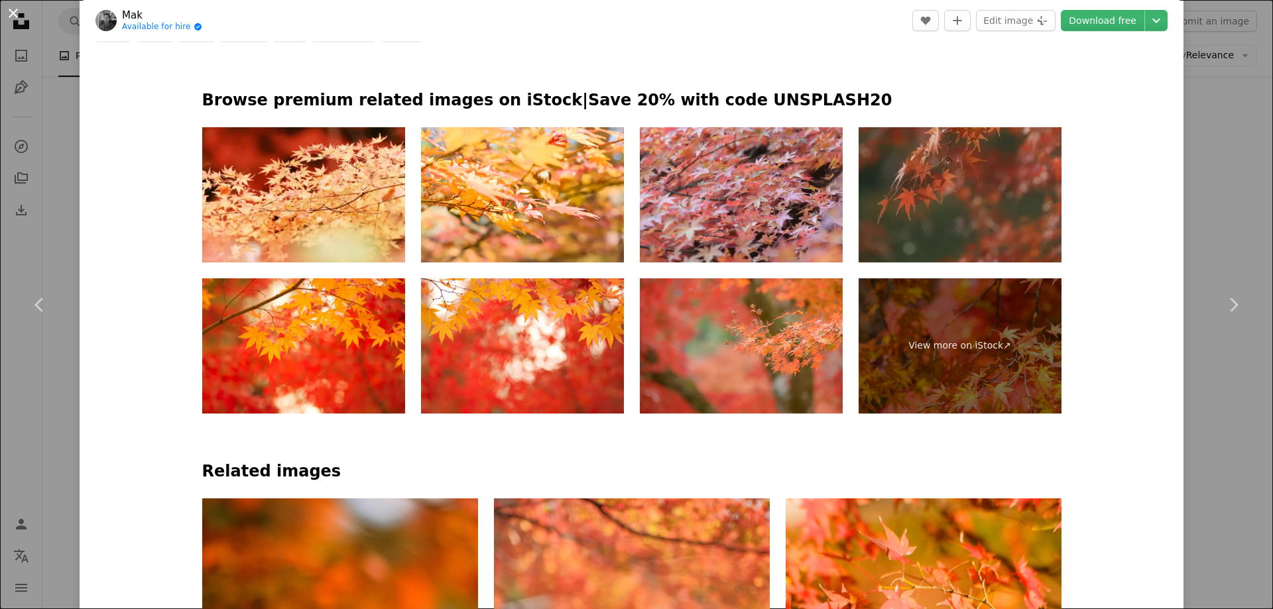
click at [11, 17] on button "An X shape" at bounding box center [13, 13] width 16 height 16
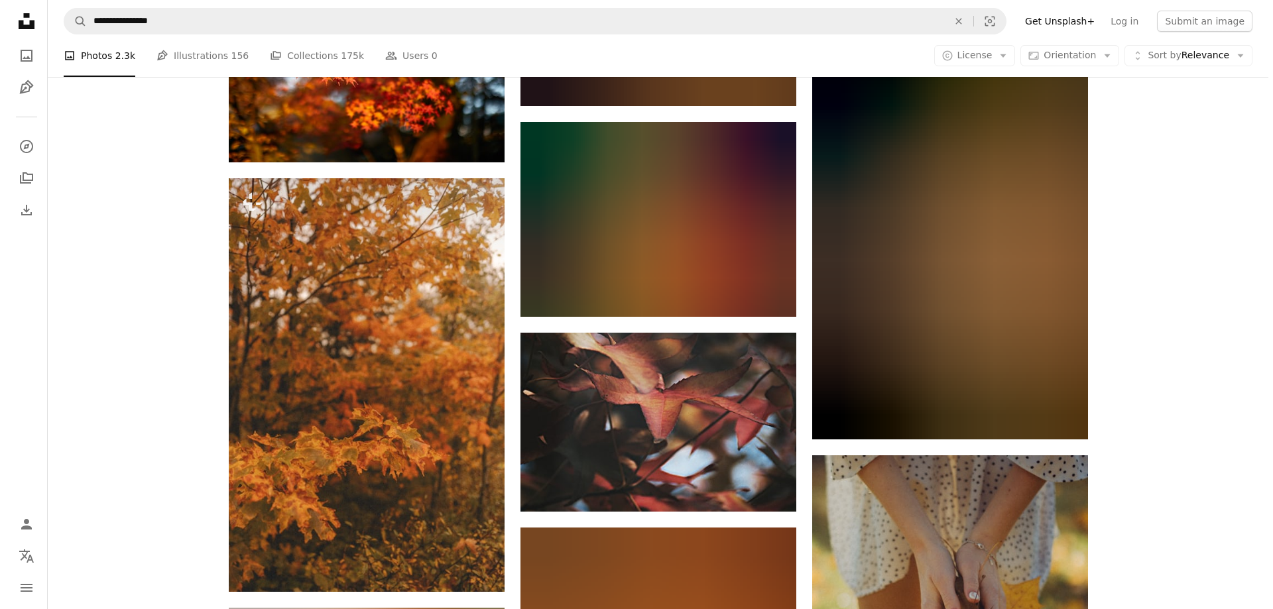
scroll to position [23333, 0]
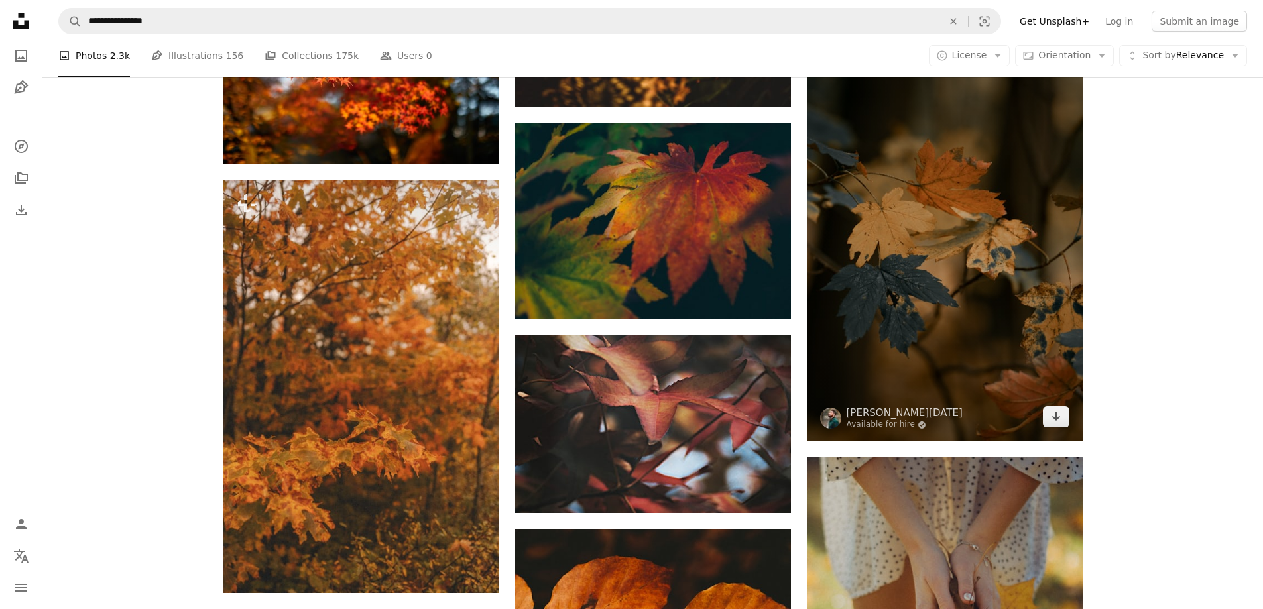
click at [1001, 288] on img at bounding box center [945, 234] width 276 height 414
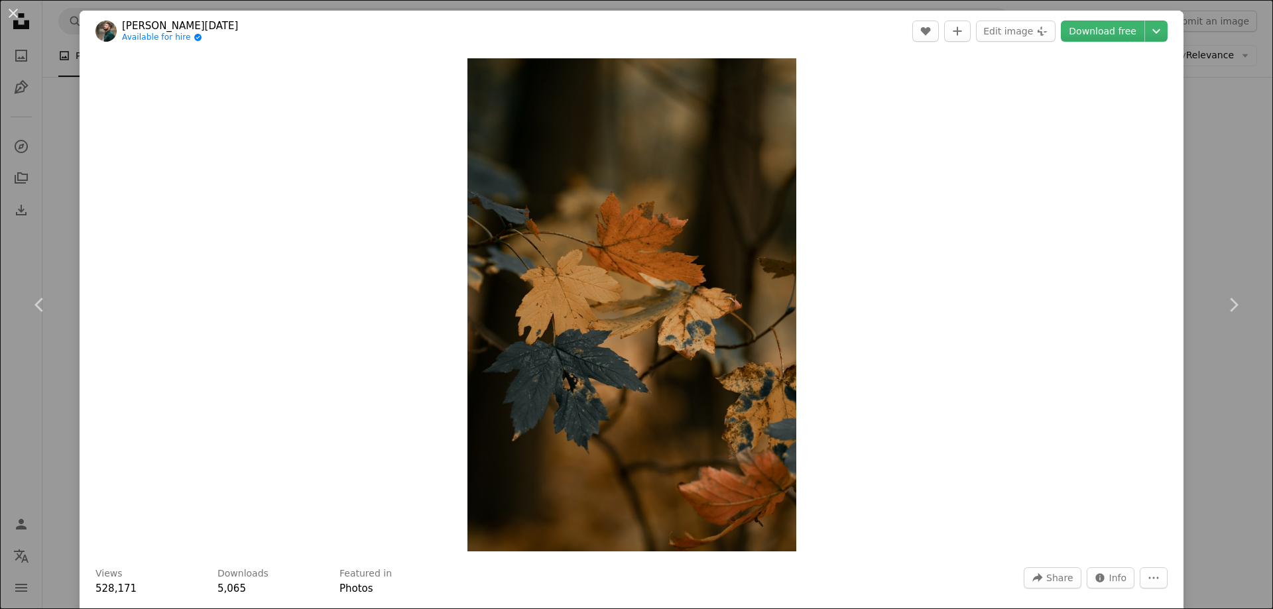
click at [1093, 30] on link "Download free" at bounding box center [1103, 31] width 84 height 21
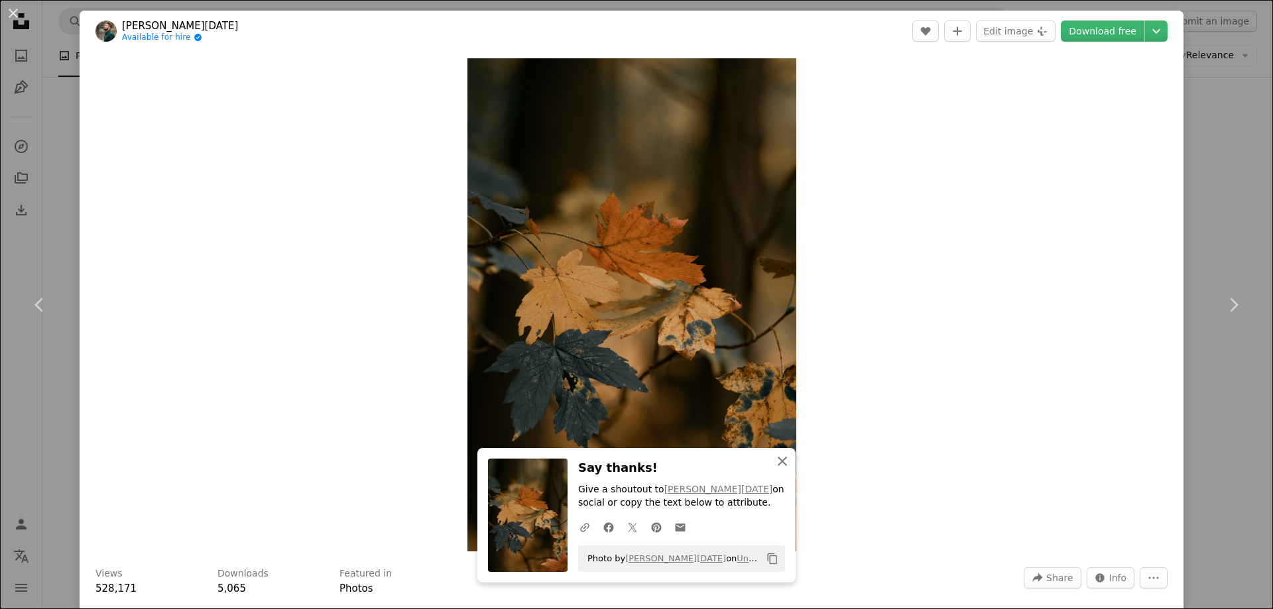
click at [774, 461] on icon "An X shape" at bounding box center [782, 461] width 16 height 16
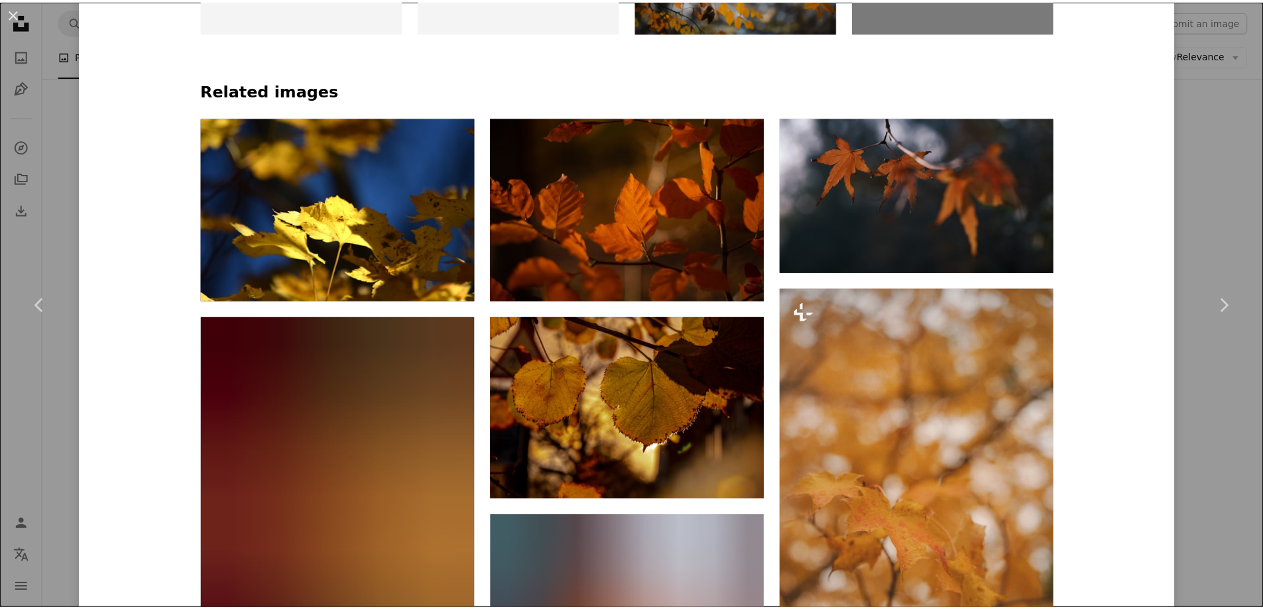
scroll to position [1061, 0]
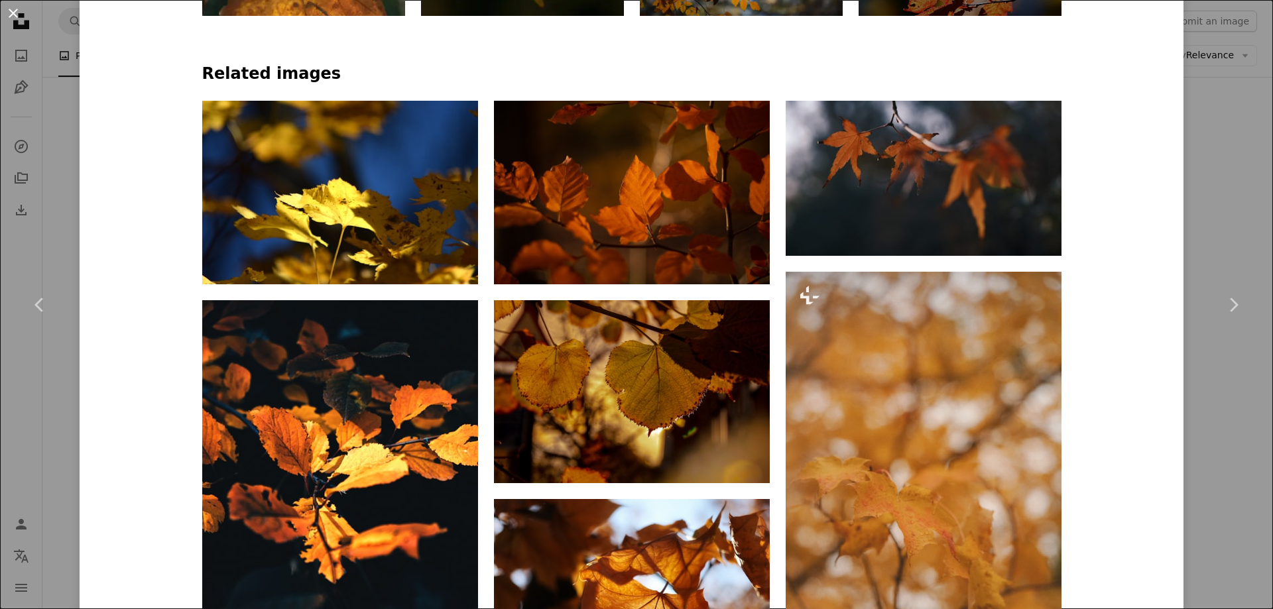
click at [13, 9] on button "An X shape" at bounding box center [13, 13] width 16 height 16
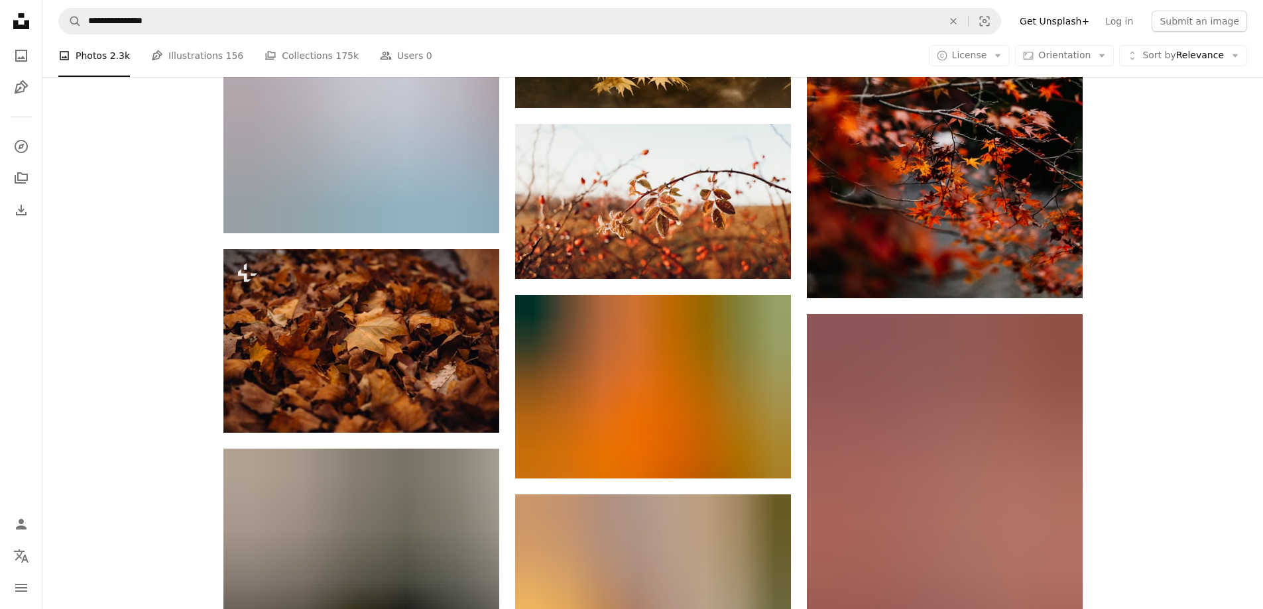
scroll to position [33475, 0]
